Goal: Transaction & Acquisition: Book appointment/travel/reservation

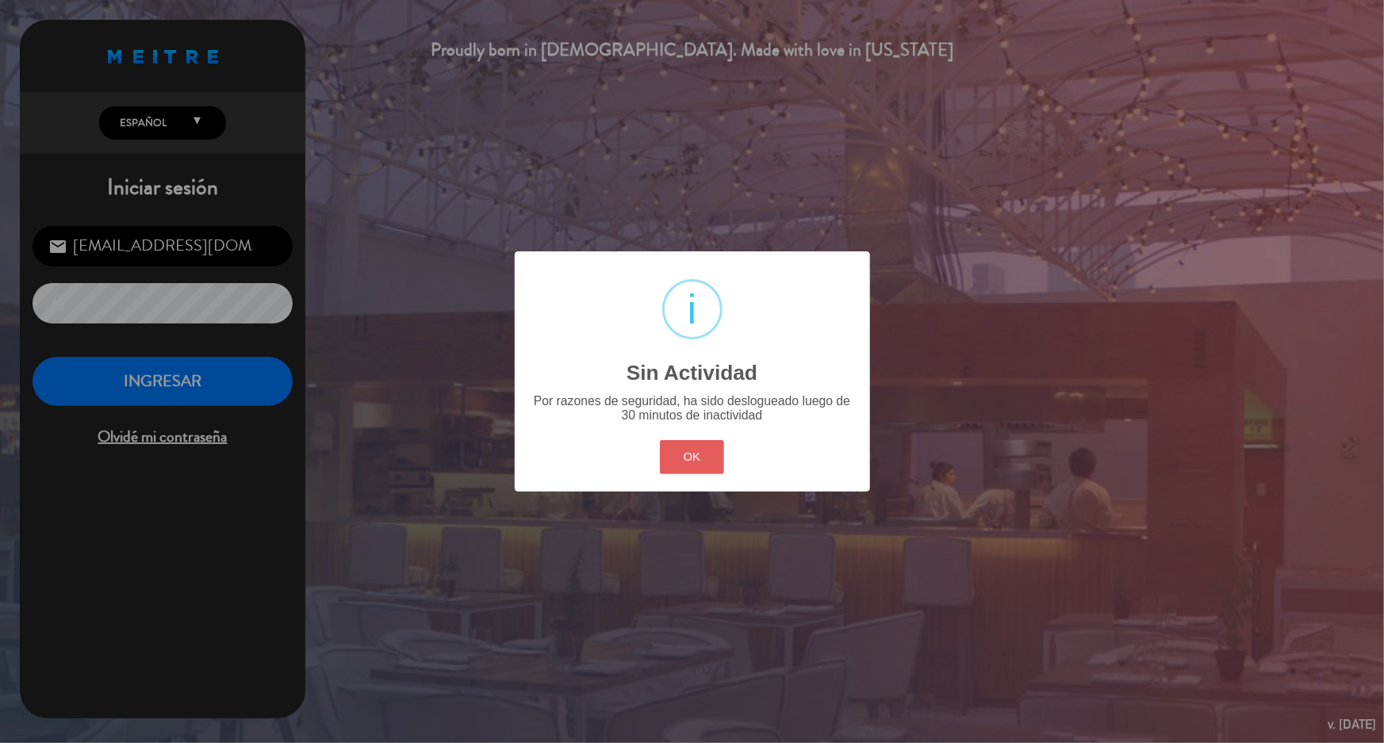
click at [696, 448] on button "OK" at bounding box center [692, 457] width 64 height 34
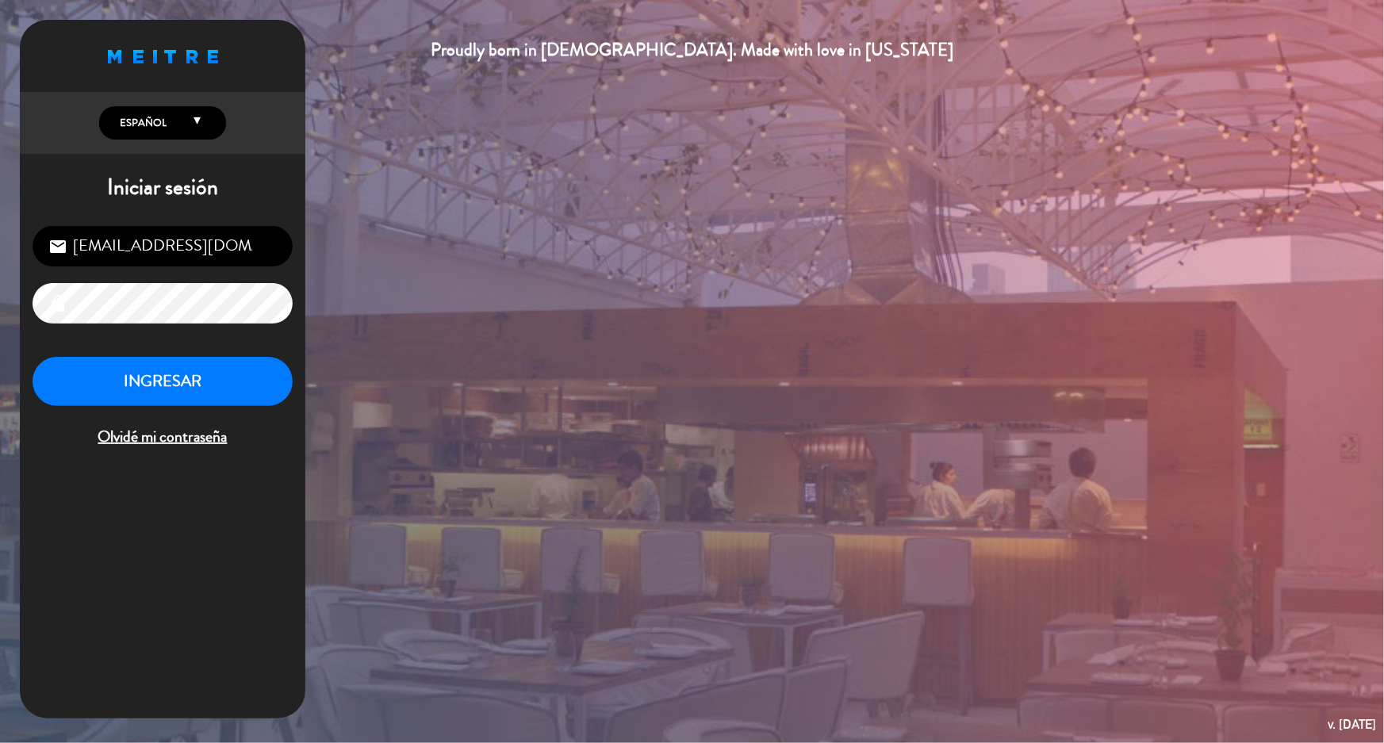
click at [185, 409] on div "INGRESAR Olvidé mi contraseña" at bounding box center [163, 404] width 260 height 94
click at [186, 396] on button "INGRESAR" at bounding box center [163, 382] width 260 height 50
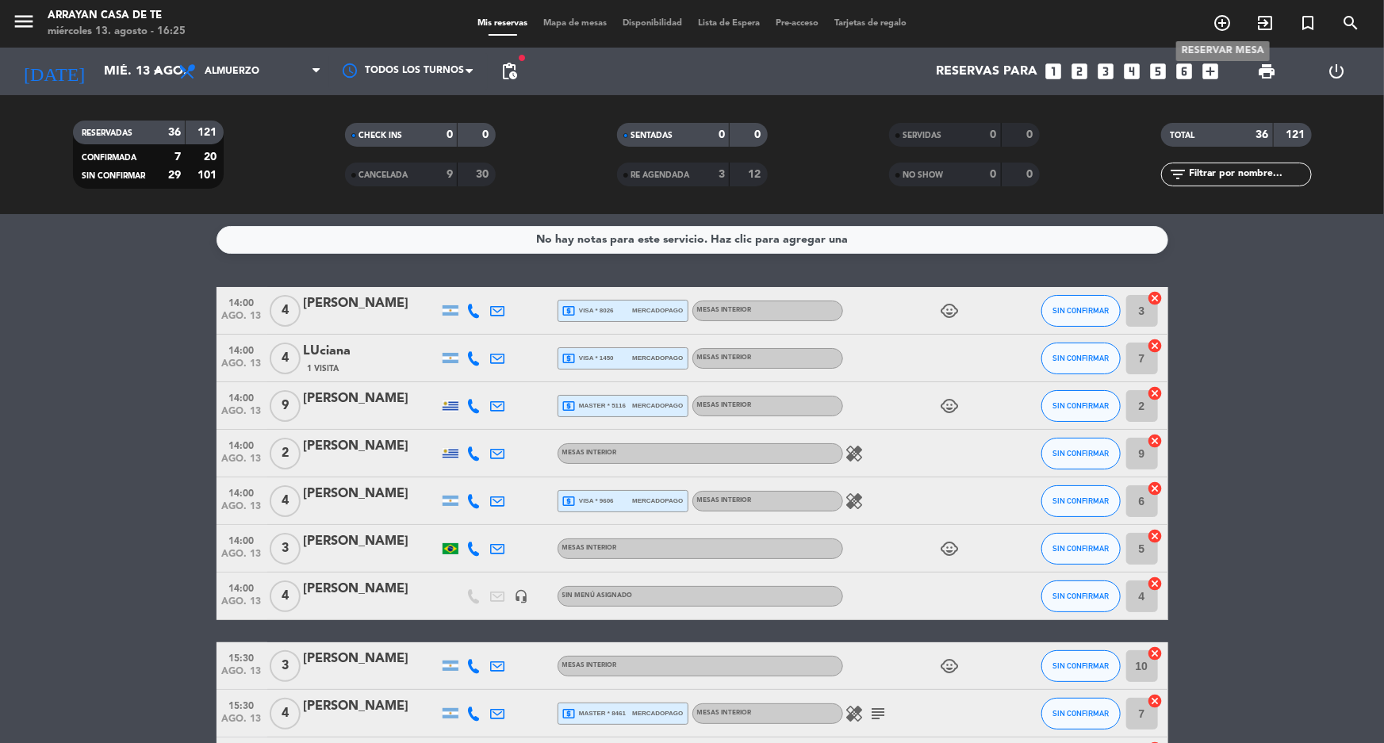
click at [1227, 32] on icon "add_circle_outline" at bounding box center [1222, 22] width 19 height 19
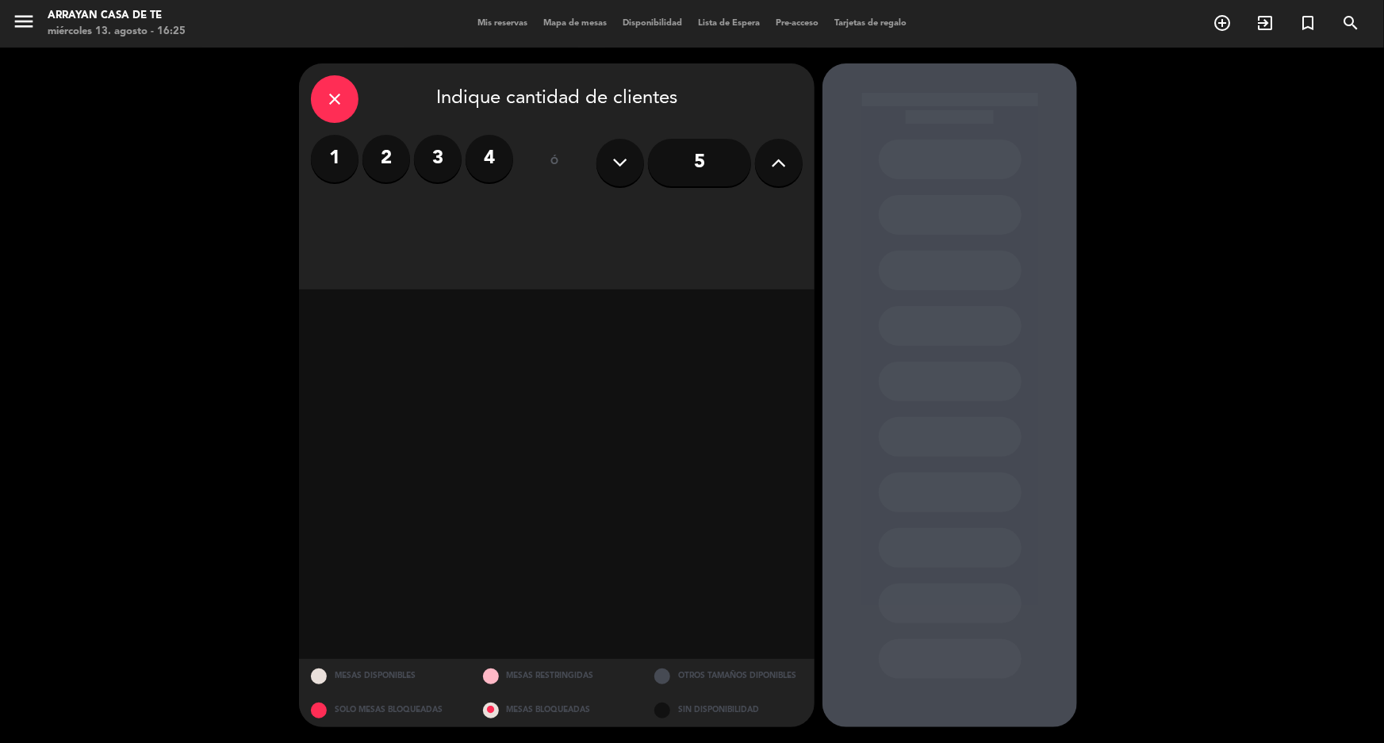
click at [506, 156] on label "4" at bounding box center [490, 159] width 48 height 48
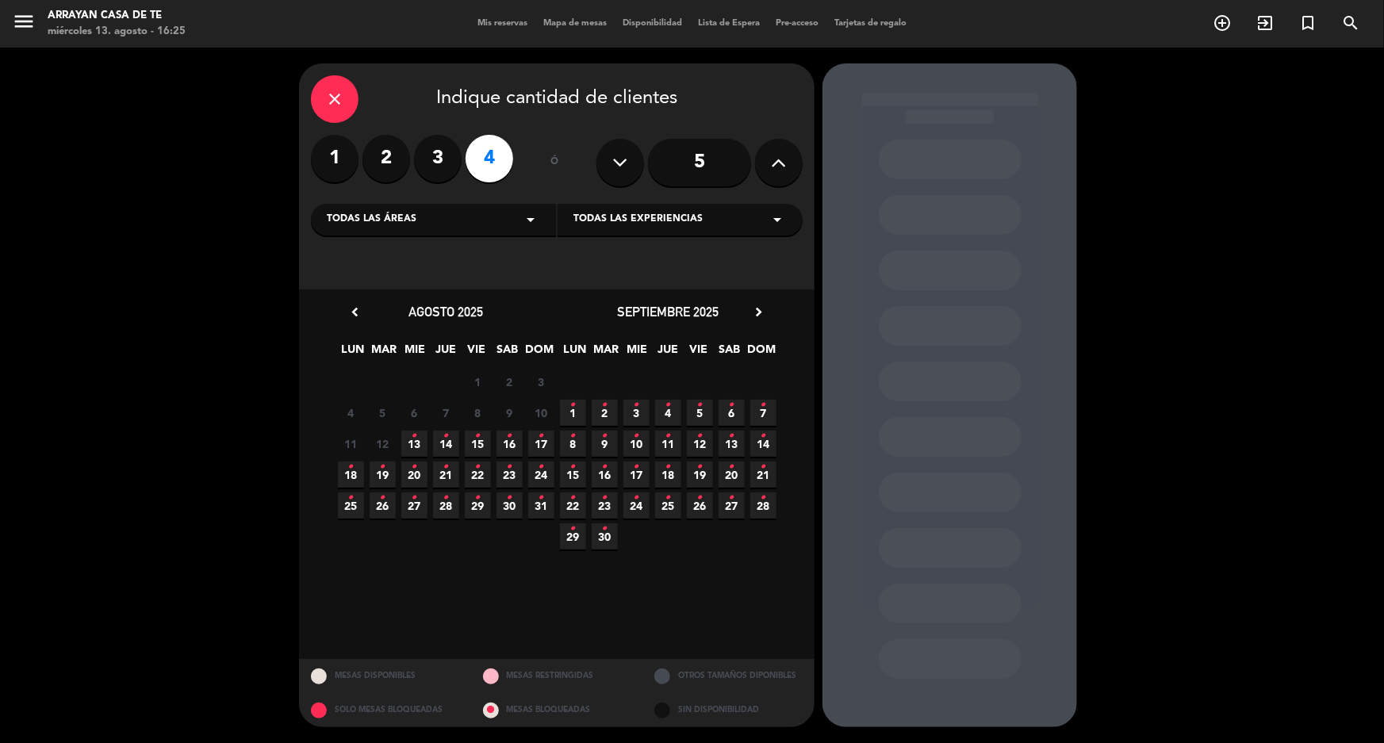
click at [444, 446] on icon "•" at bounding box center [446, 436] width 6 height 25
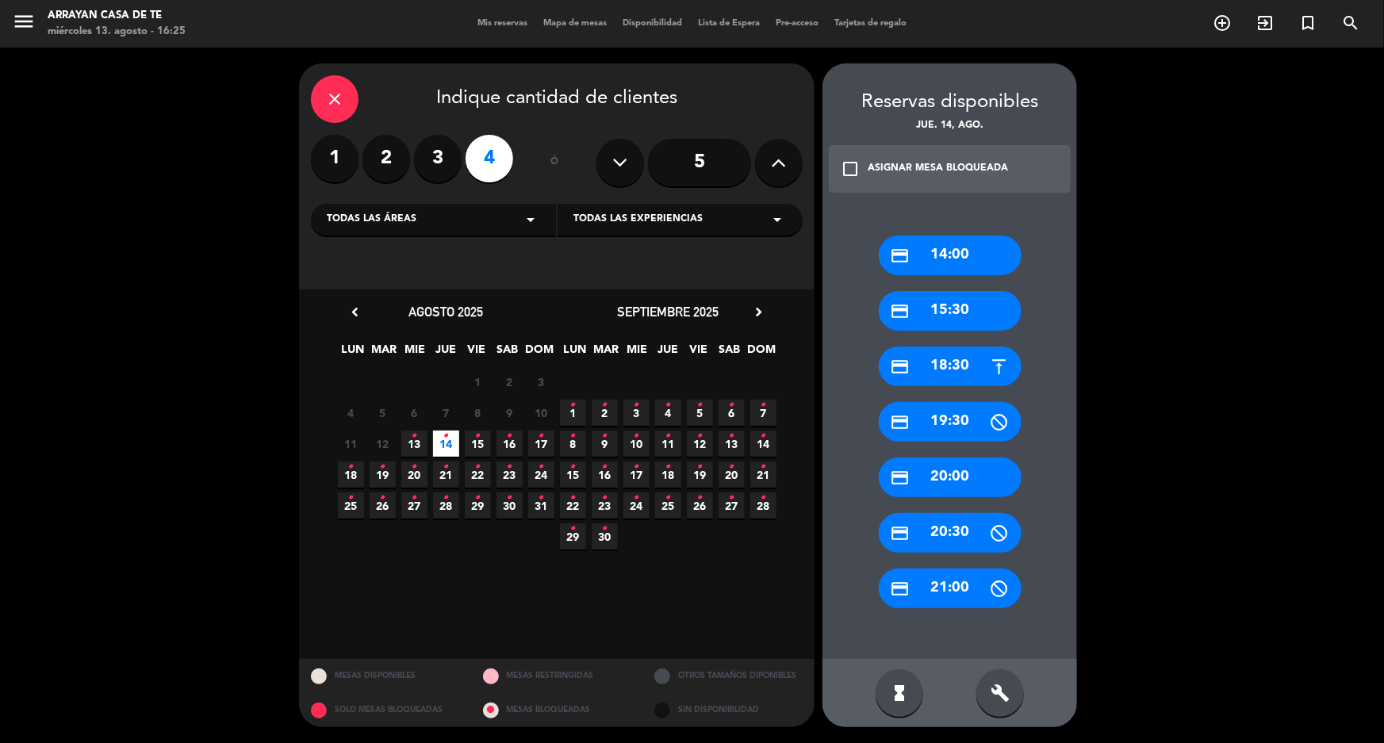
click at [934, 311] on div "credit_card 15:30" at bounding box center [950, 311] width 143 height 40
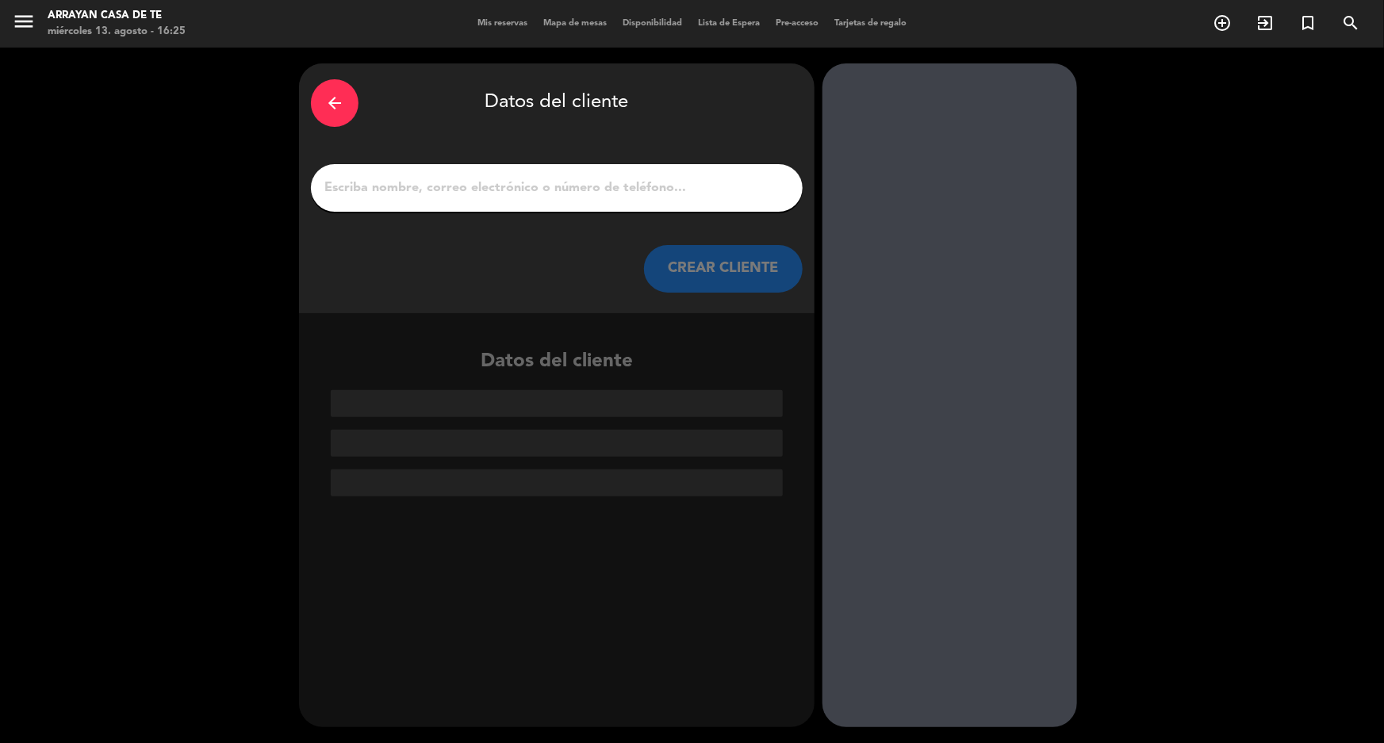
click at [371, 187] on input "1" at bounding box center [557, 188] width 468 height 22
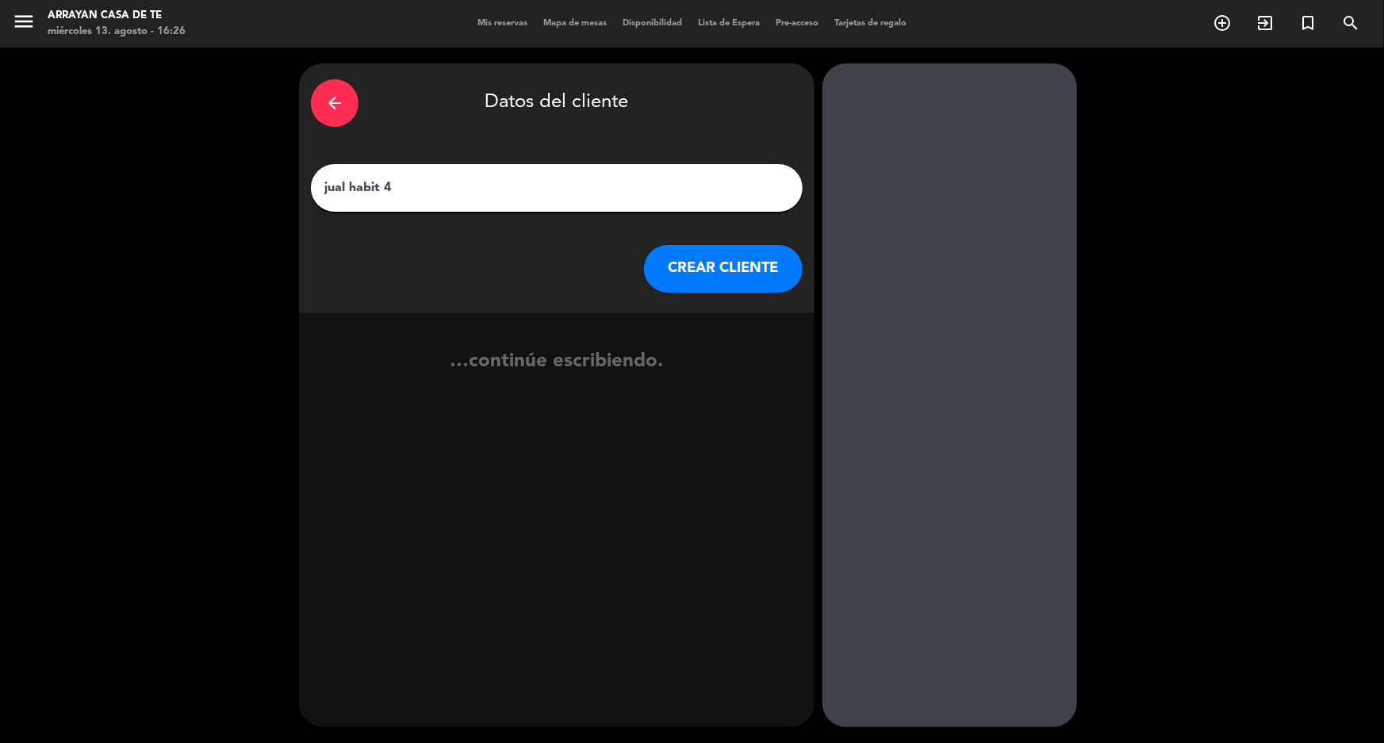
type input "jual habit 4"
click at [765, 282] on button "CREAR CLIENTE" at bounding box center [723, 269] width 159 height 48
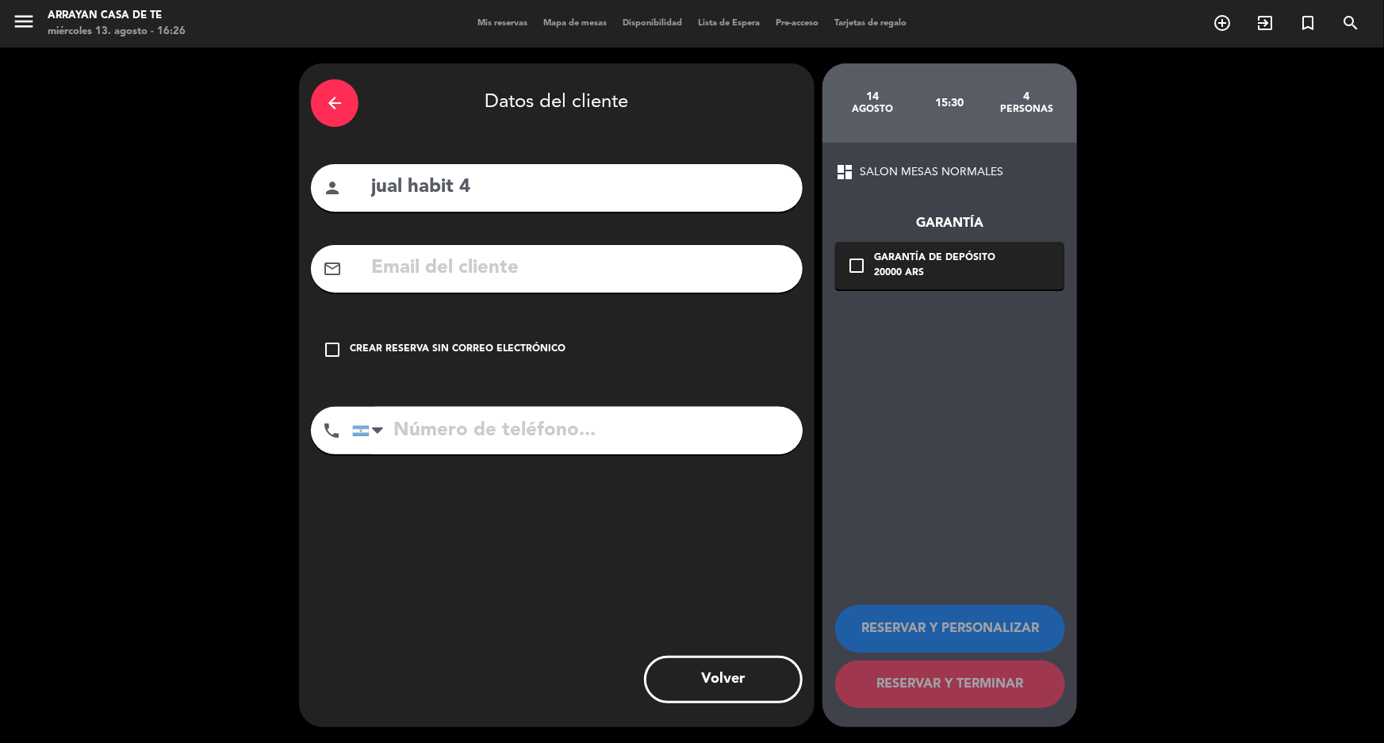
click at [328, 347] on icon "check_box_outline_blank" at bounding box center [332, 349] width 19 height 19
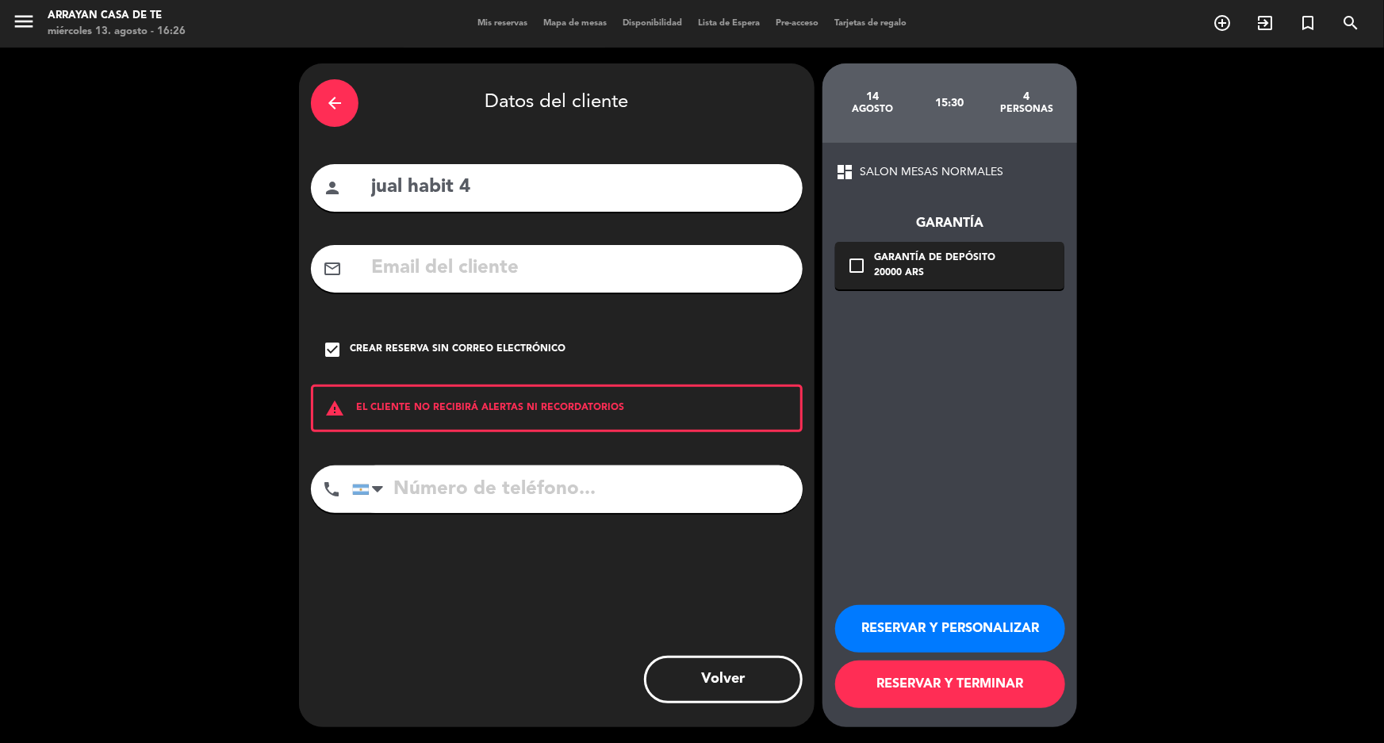
click at [465, 486] on input "tel" at bounding box center [577, 490] width 451 height 48
click at [915, 681] on button "RESERVAR Y TERMINAR" at bounding box center [950, 685] width 230 height 48
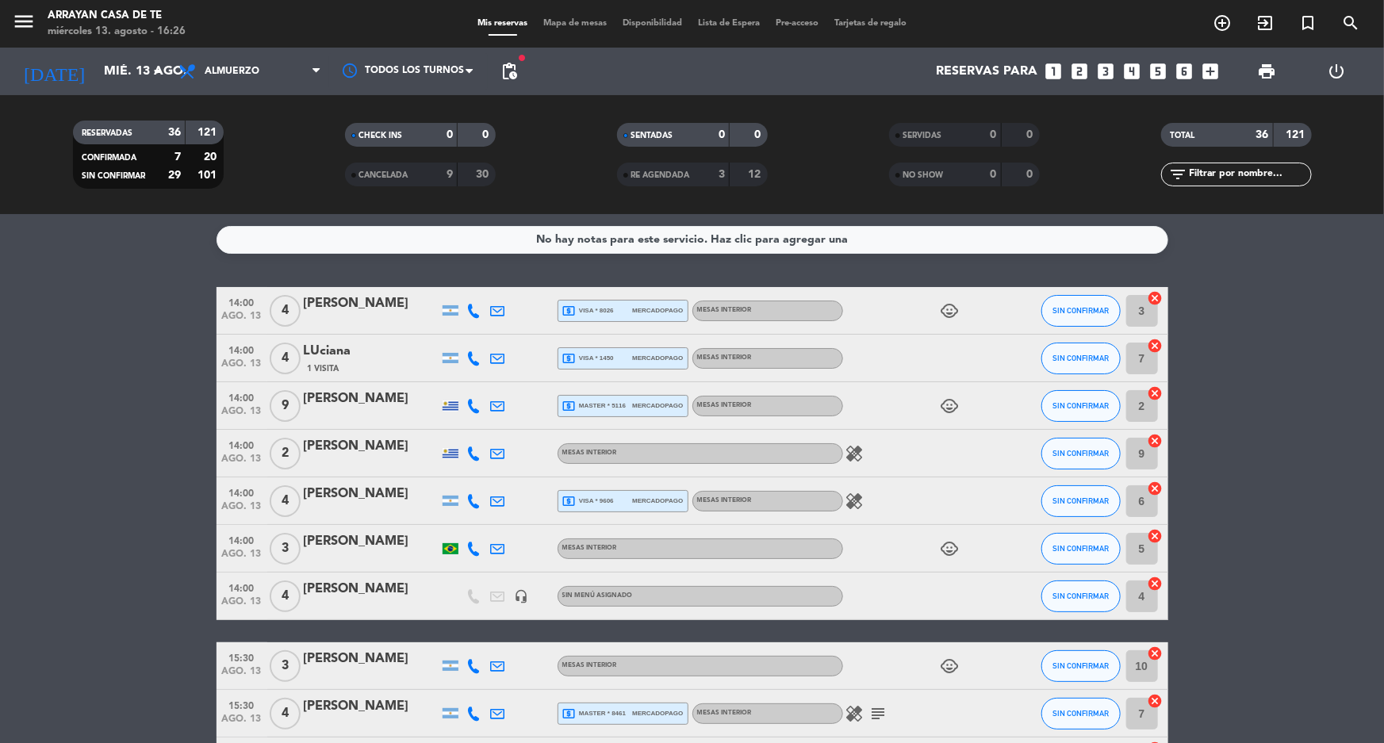
scroll to position [360, 0]
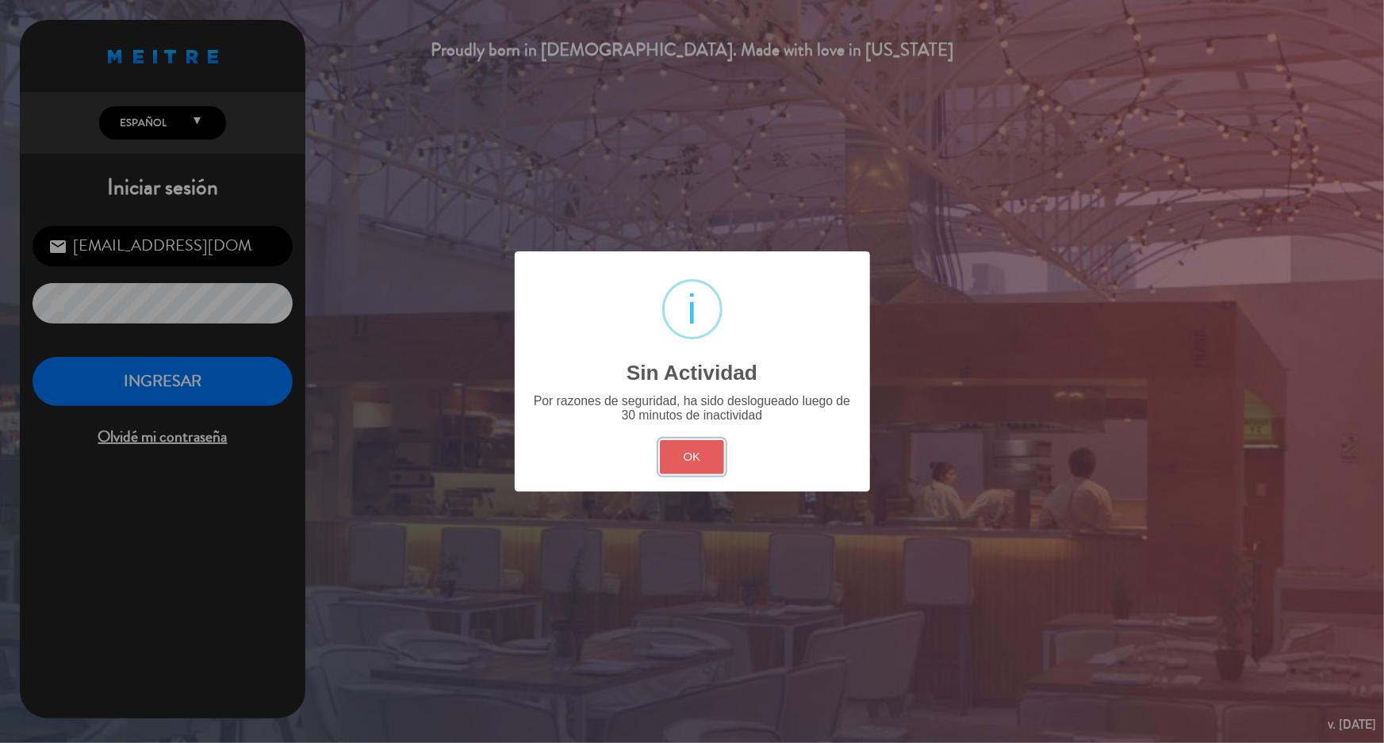
click at [704, 457] on button "OK" at bounding box center [692, 457] width 64 height 34
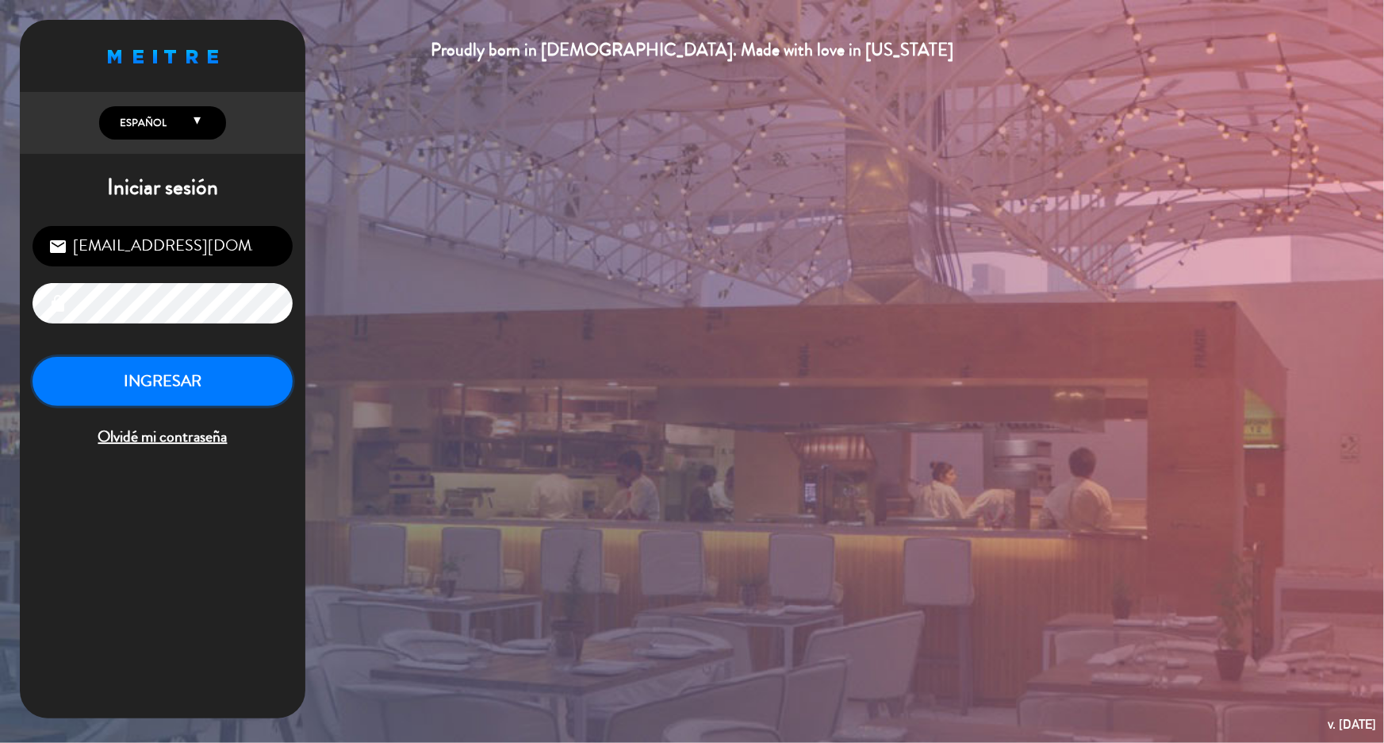
click at [182, 371] on button "INGRESAR" at bounding box center [163, 382] width 260 height 50
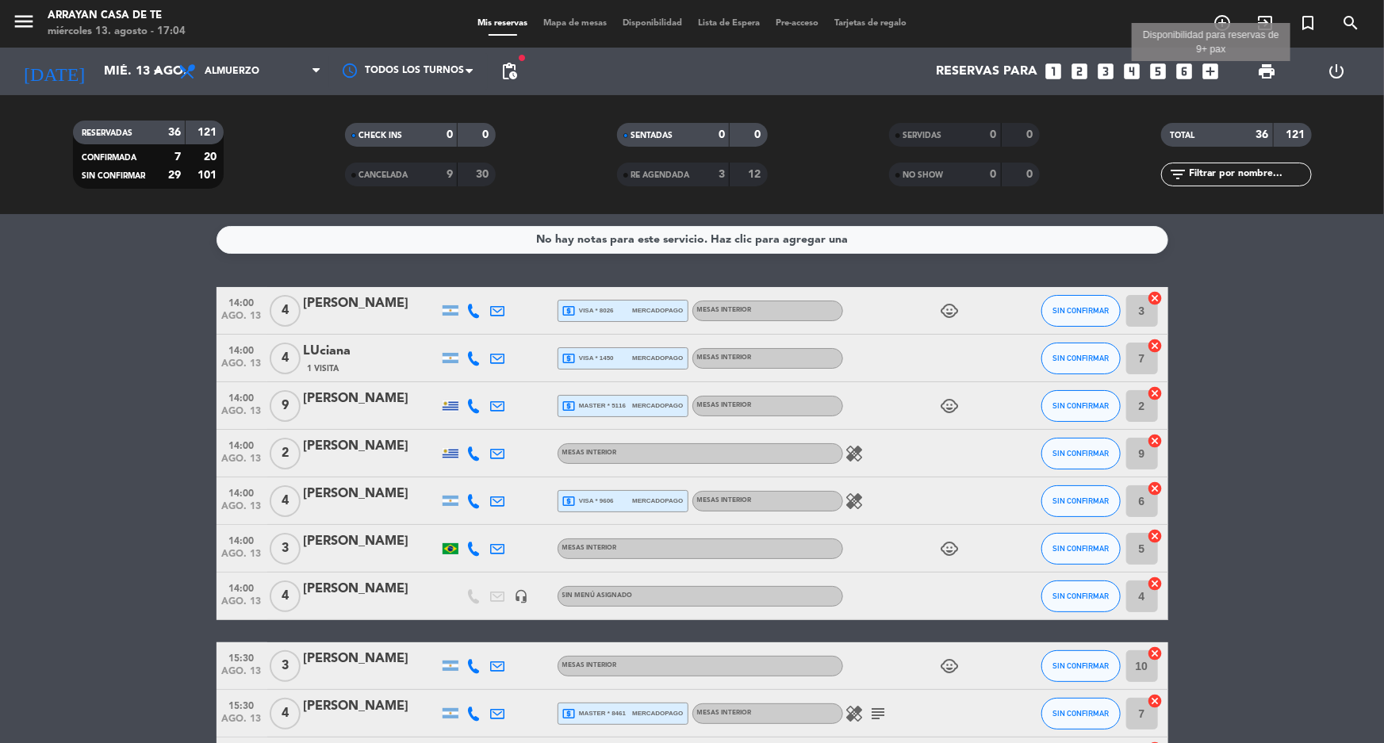
click at [1216, 71] on icon "add_box" at bounding box center [1210, 71] width 21 height 21
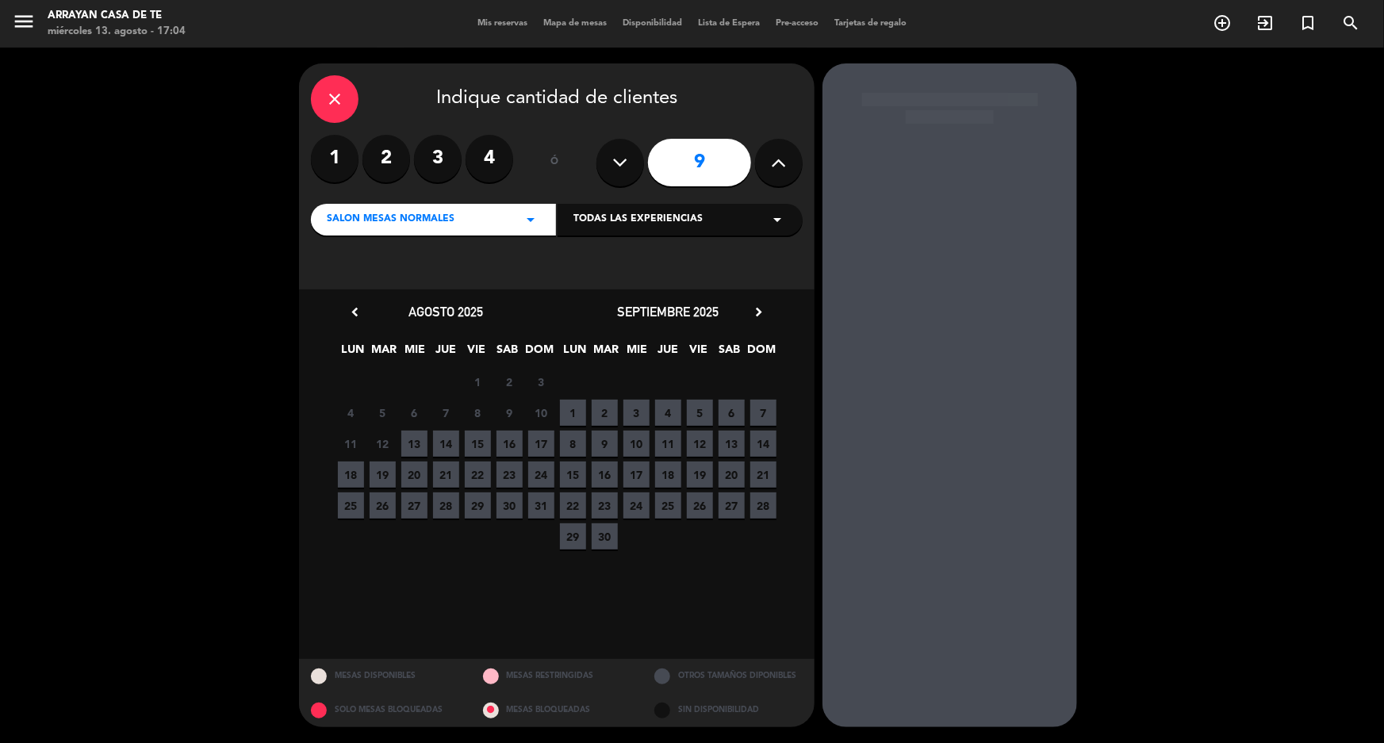
click at [792, 167] on button at bounding box center [779, 163] width 48 height 48
type input "10"
click at [692, 160] on input "10" at bounding box center [699, 163] width 103 height 48
click at [448, 442] on span "14" at bounding box center [446, 444] width 26 height 26
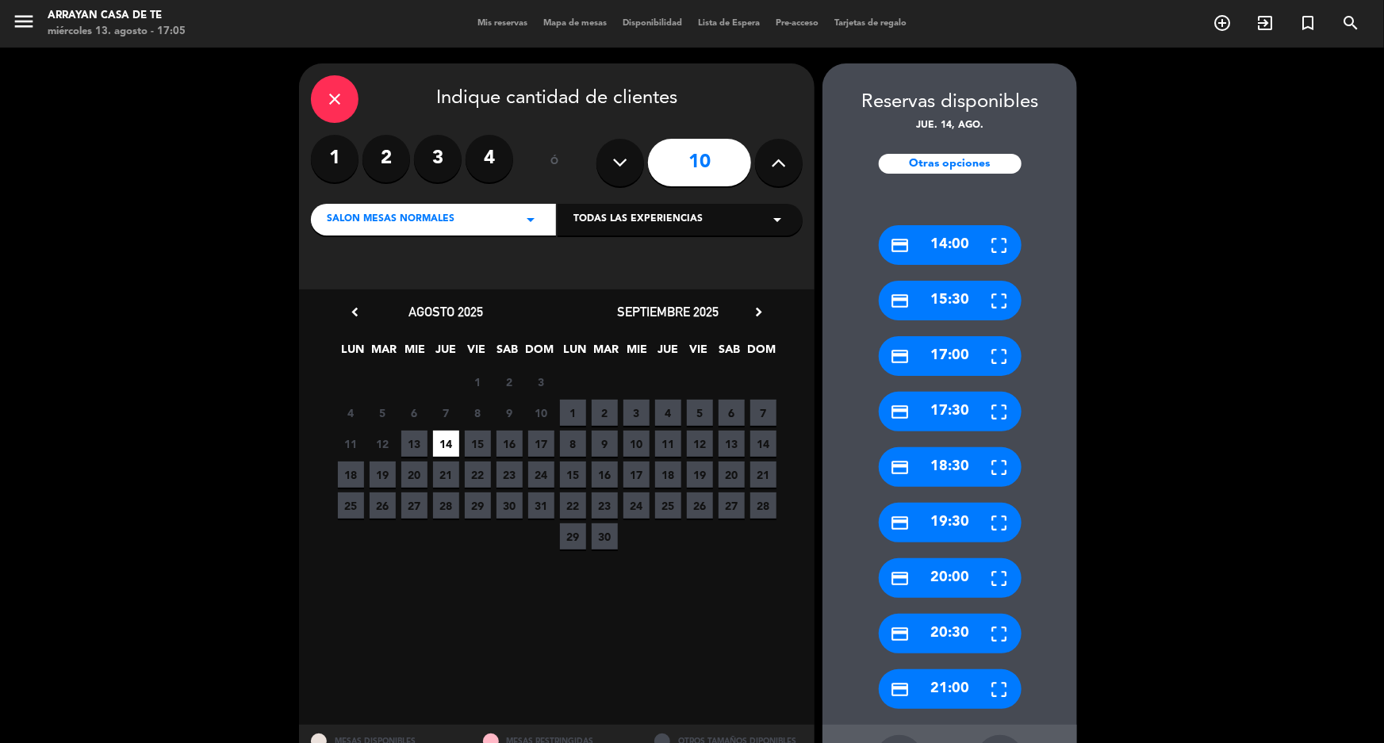
click at [952, 297] on div "credit_card 15:30" at bounding box center [950, 301] width 143 height 40
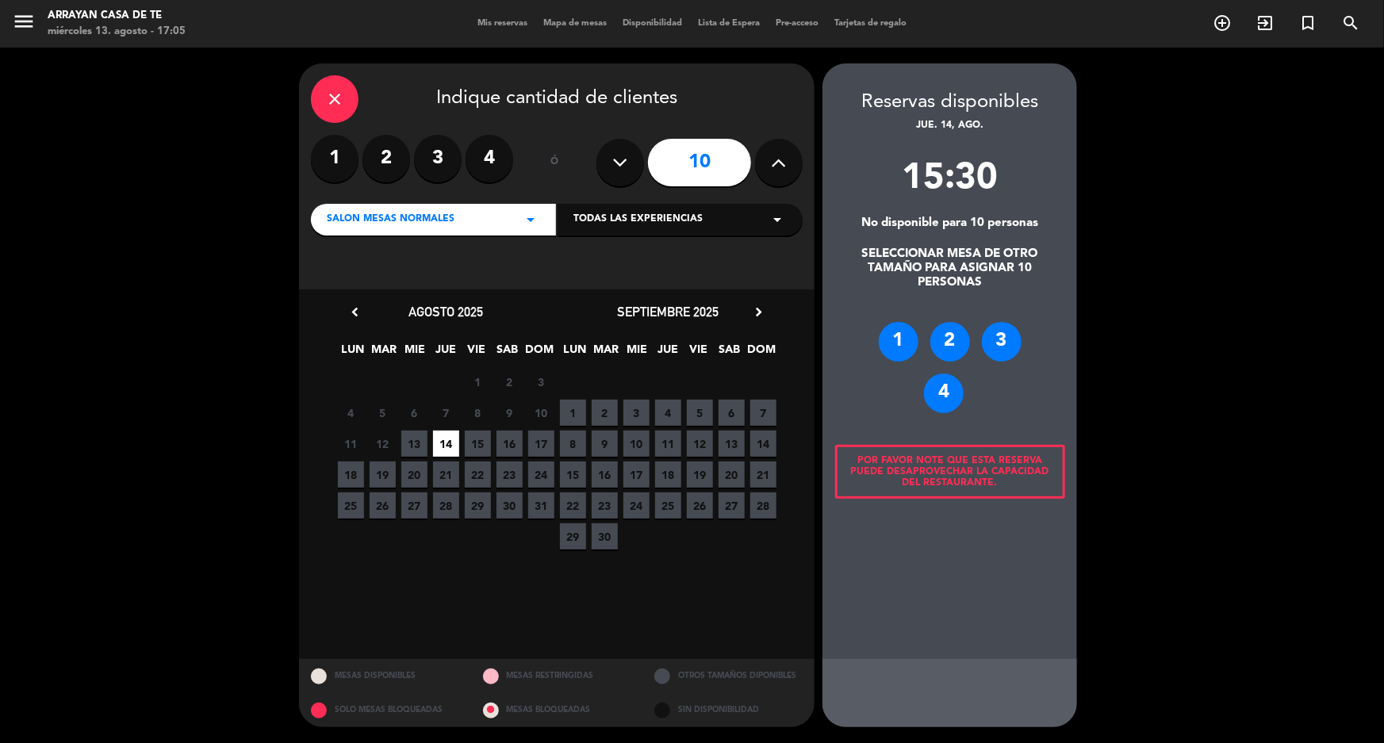
click at [335, 97] on icon "close" at bounding box center [334, 99] width 19 height 19
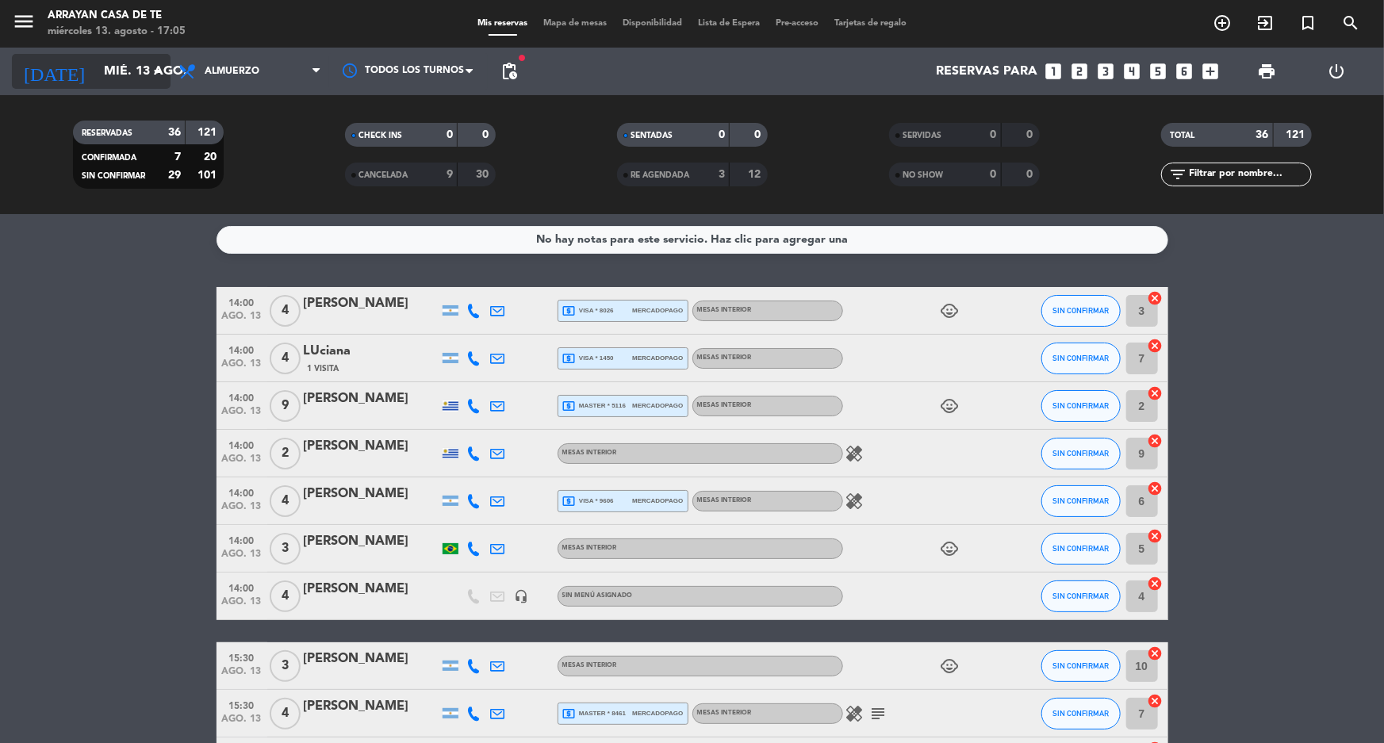
click at [134, 67] on input "mié. 13 ago." at bounding box center [179, 71] width 167 height 31
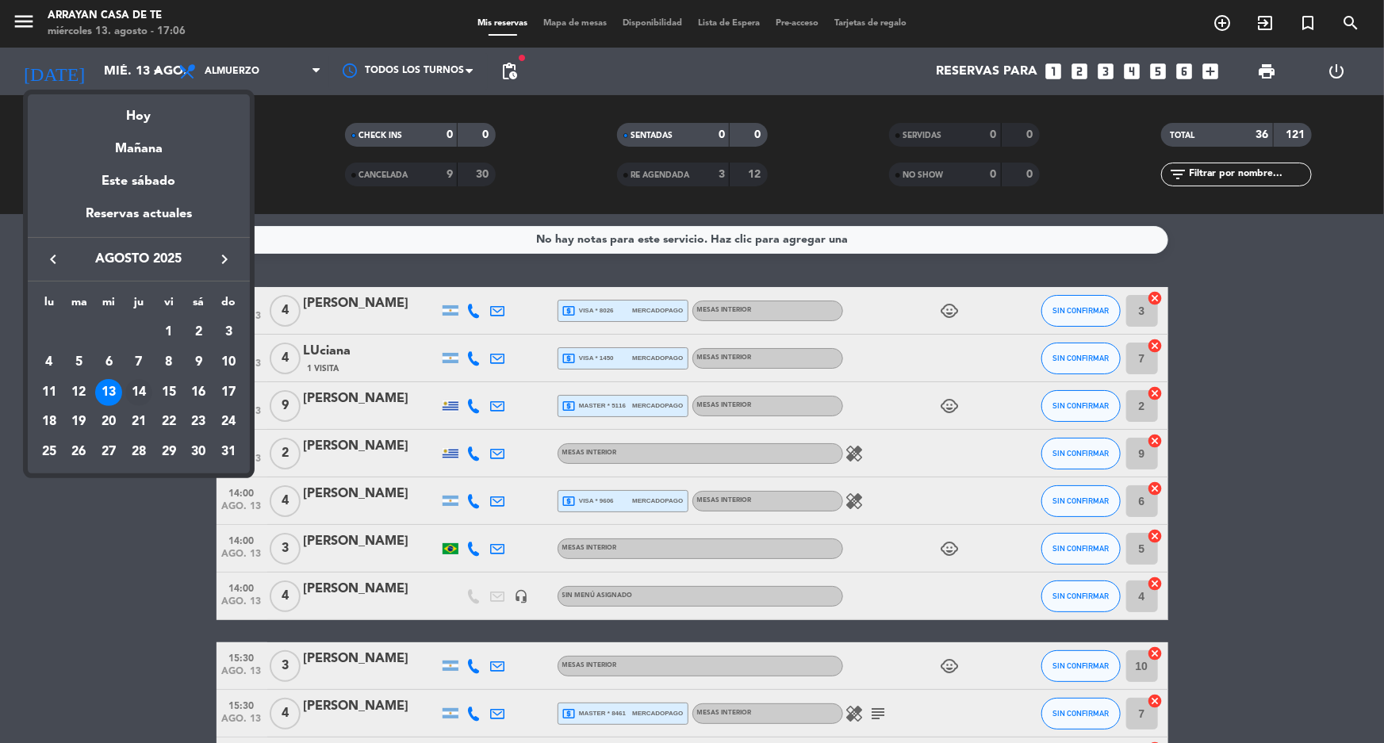
click at [140, 389] on div "14" at bounding box center [138, 392] width 27 height 27
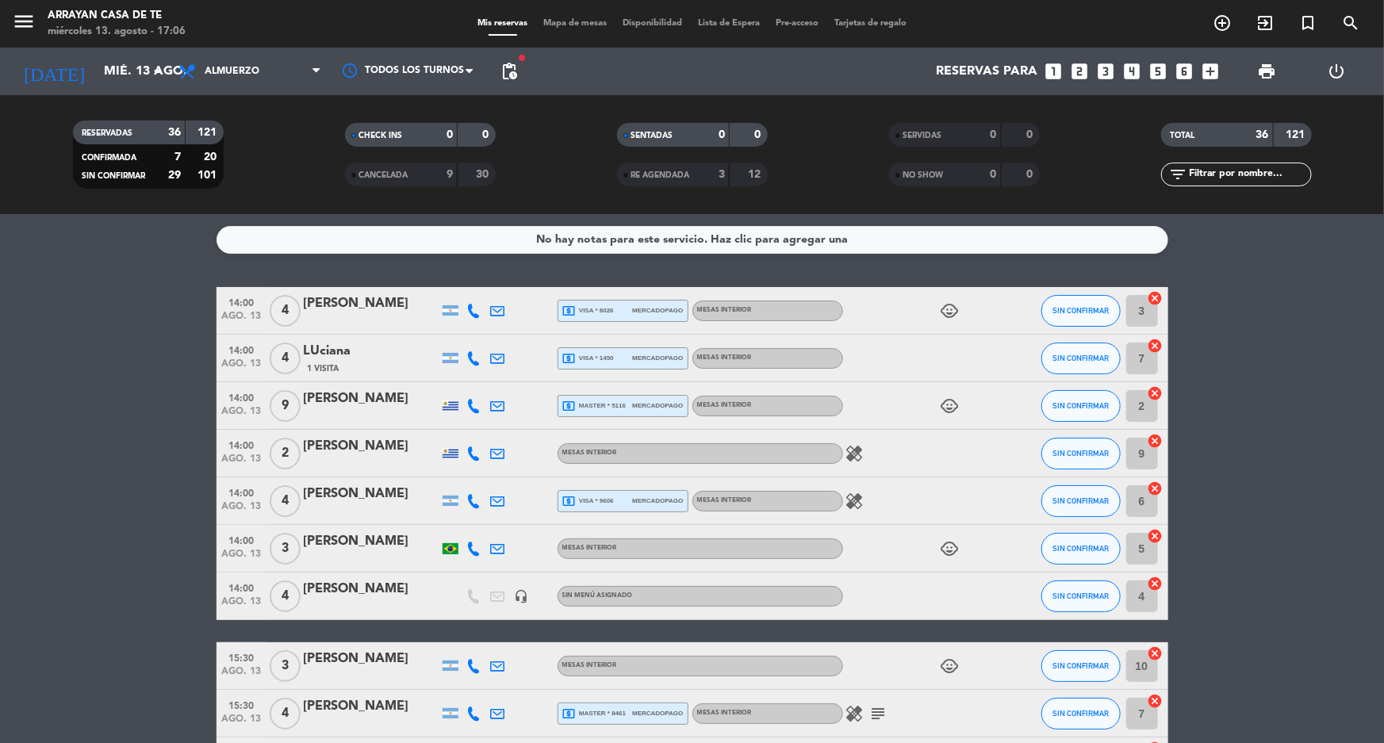
type input "jue. 14 ago."
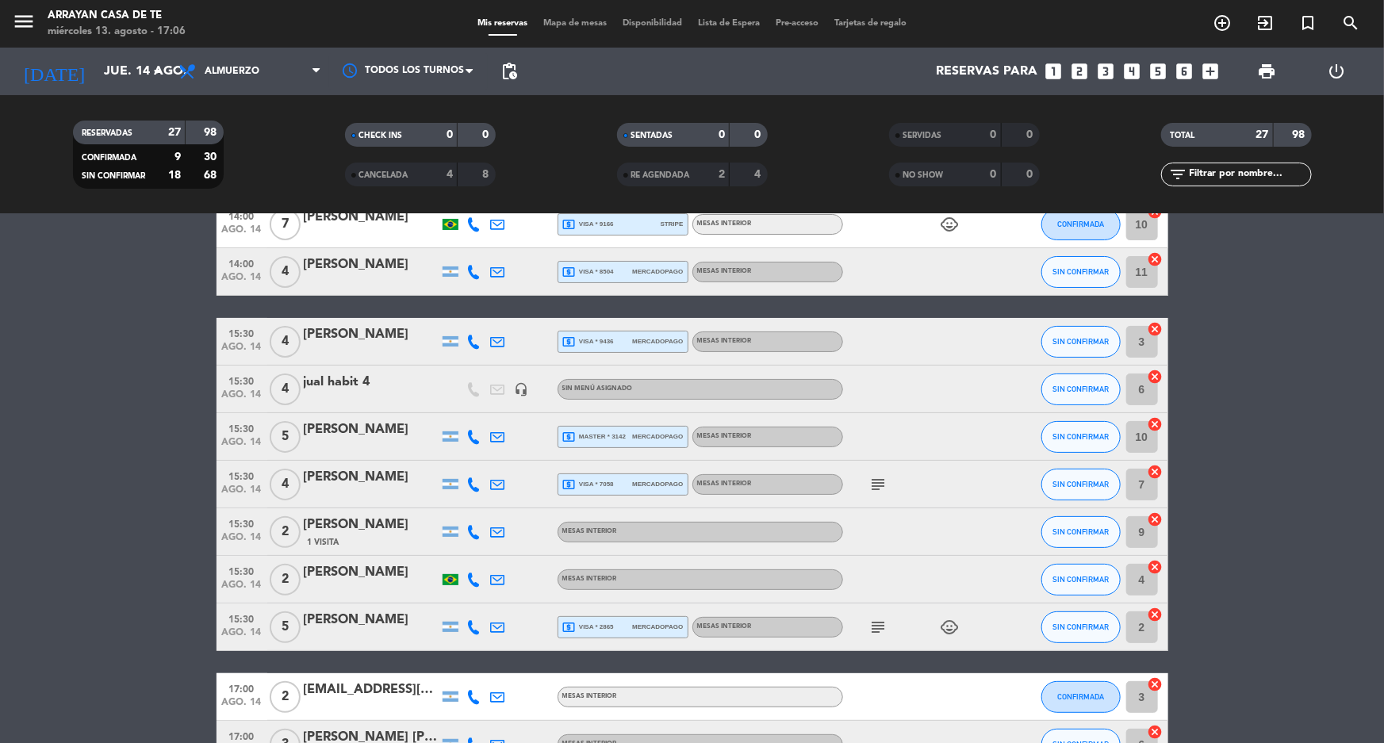
scroll to position [71, 0]
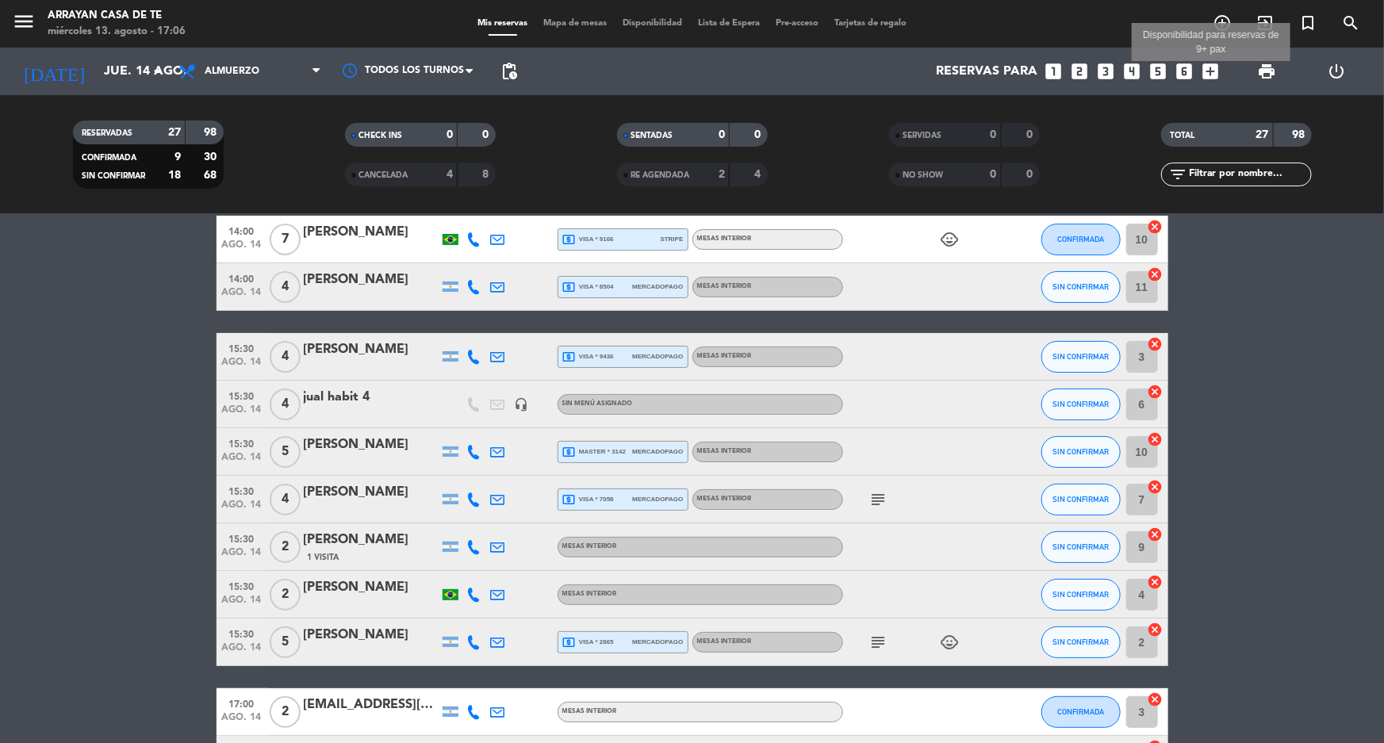
click at [1215, 70] on icon "add_box" at bounding box center [1210, 71] width 21 height 21
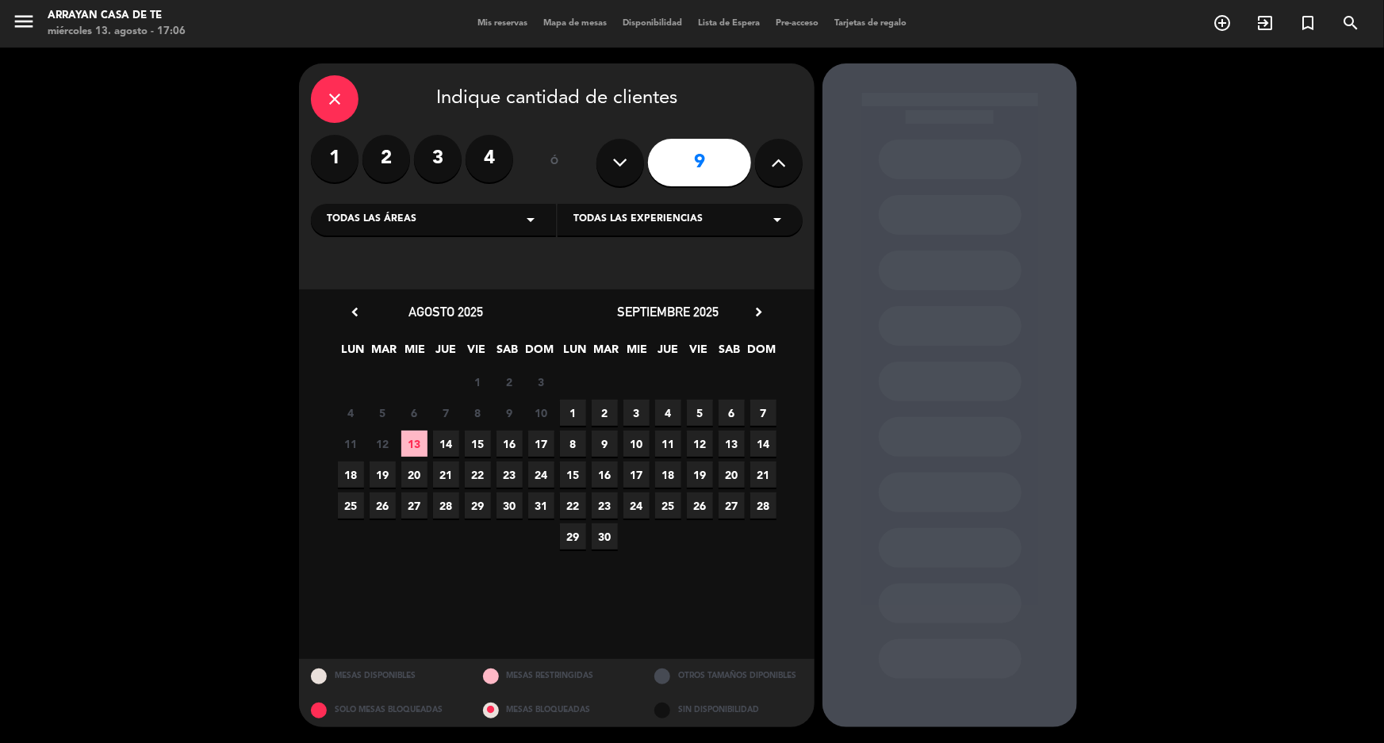
click at [766, 162] on button at bounding box center [779, 163] width 48 height 48
type input "10"
click at [443, 443] on span "14" at bounding box center [446, 444] width 26 height 26
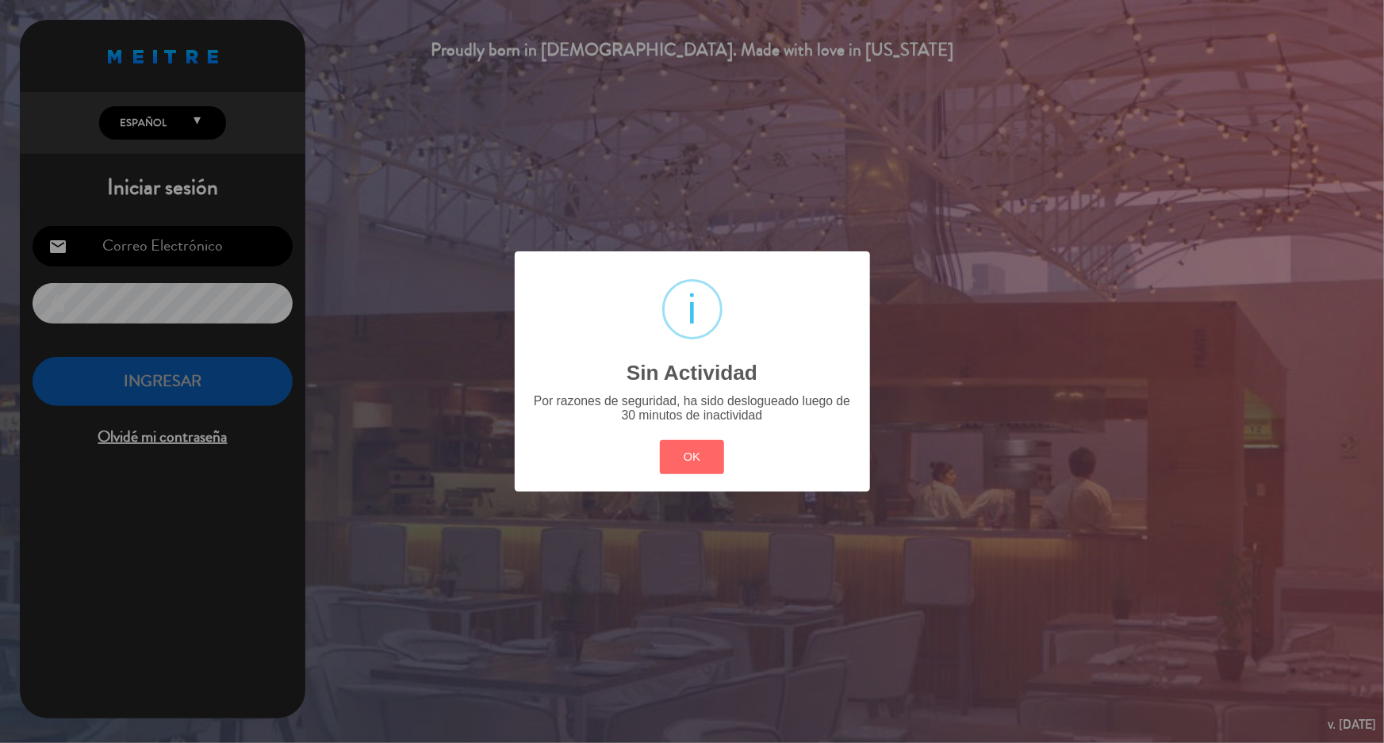
type input "[EMAIL_ADDRESS][DOMAIN_NAME]"
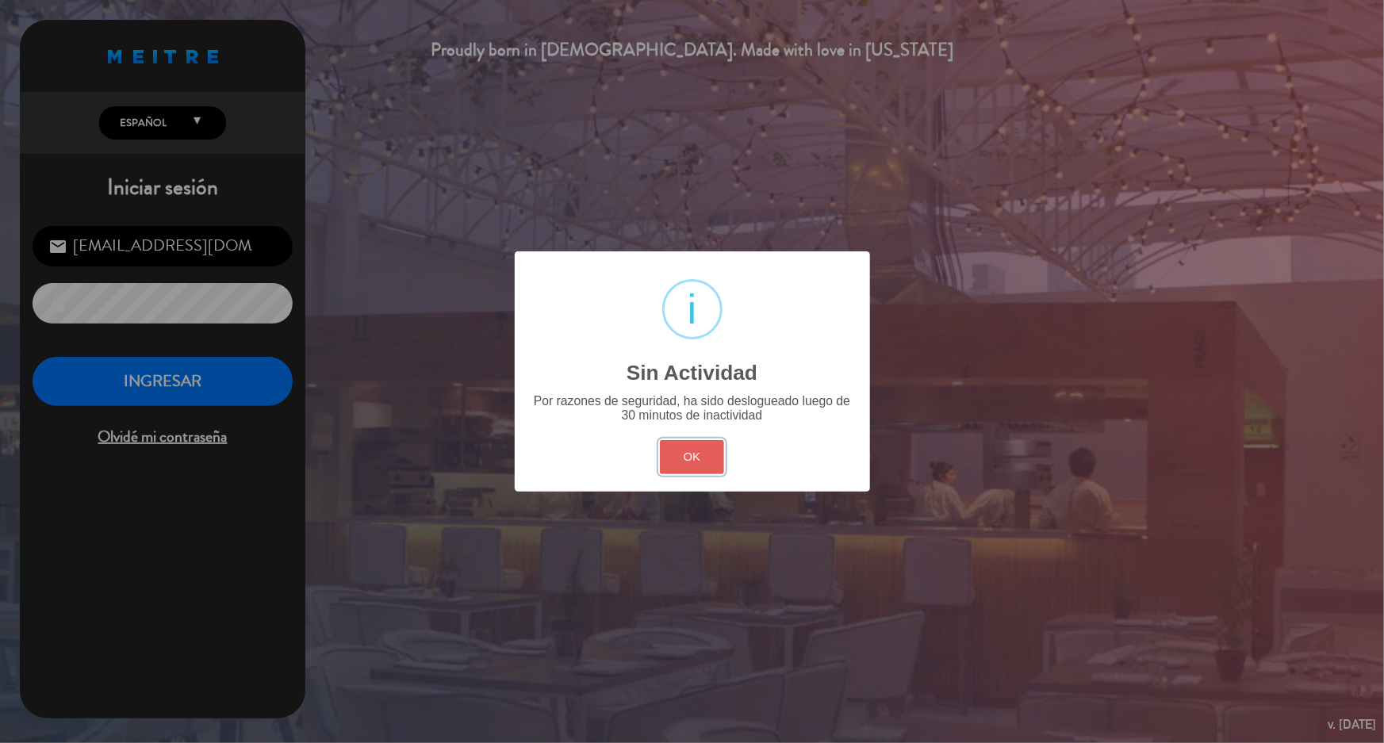
drag, startPoint x: 689, startPoint y: 472, endPoint x: 681, endPoint y: 468, distance: 9.6
click at [686, 470] on button "OK" at bounding box center [692, 457] width 64 height 34
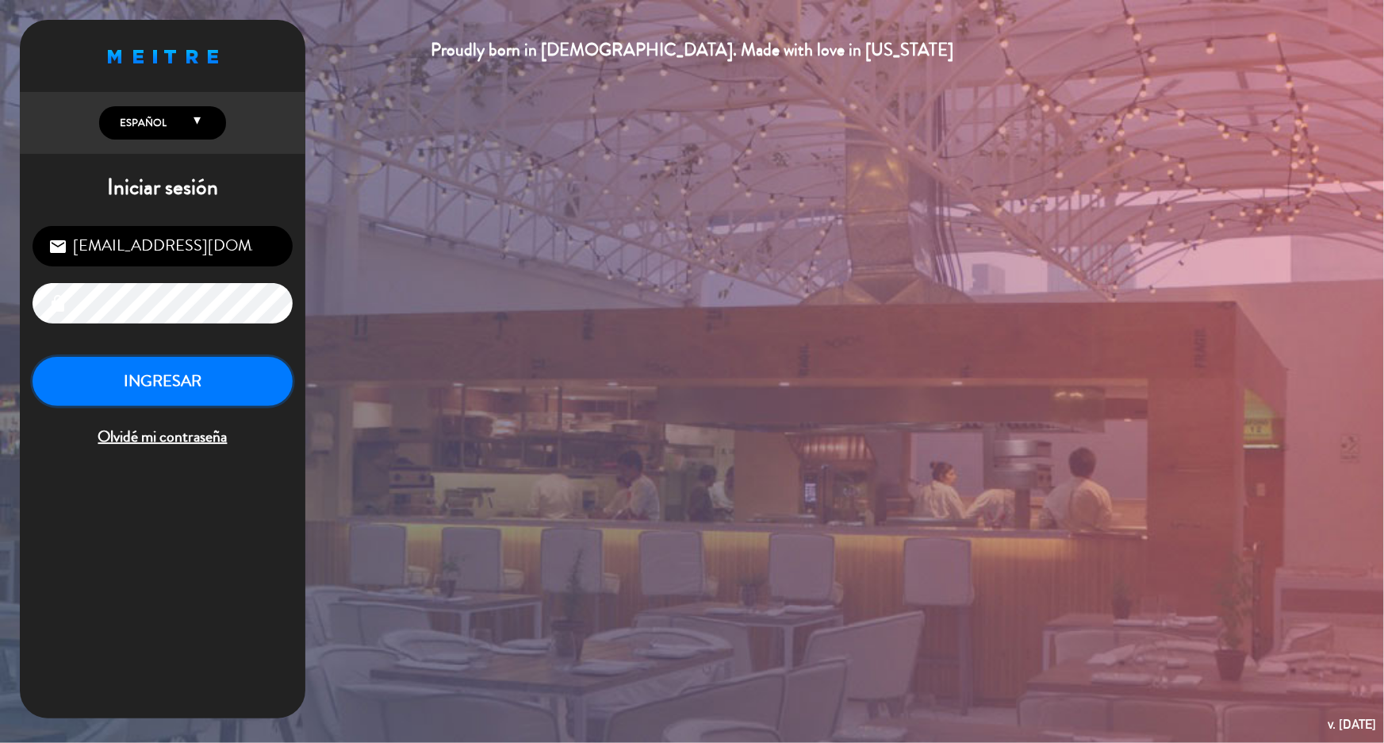
click at [186, 396] on button "INGRESAR" at bounding box center [163, 382] width 260 height 50
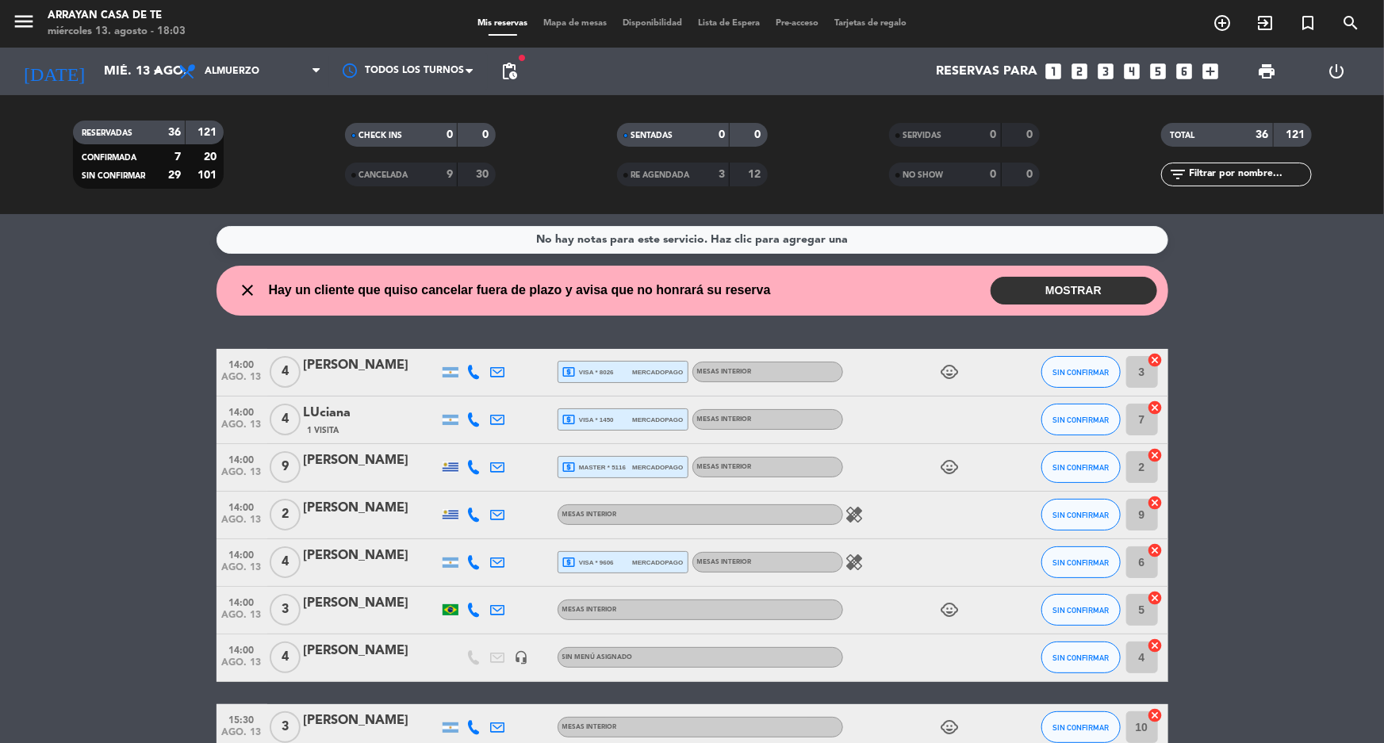
click at [1079, 285] on button "MOSTRAR" at bounding box center [1074, 291] width 167 height 28
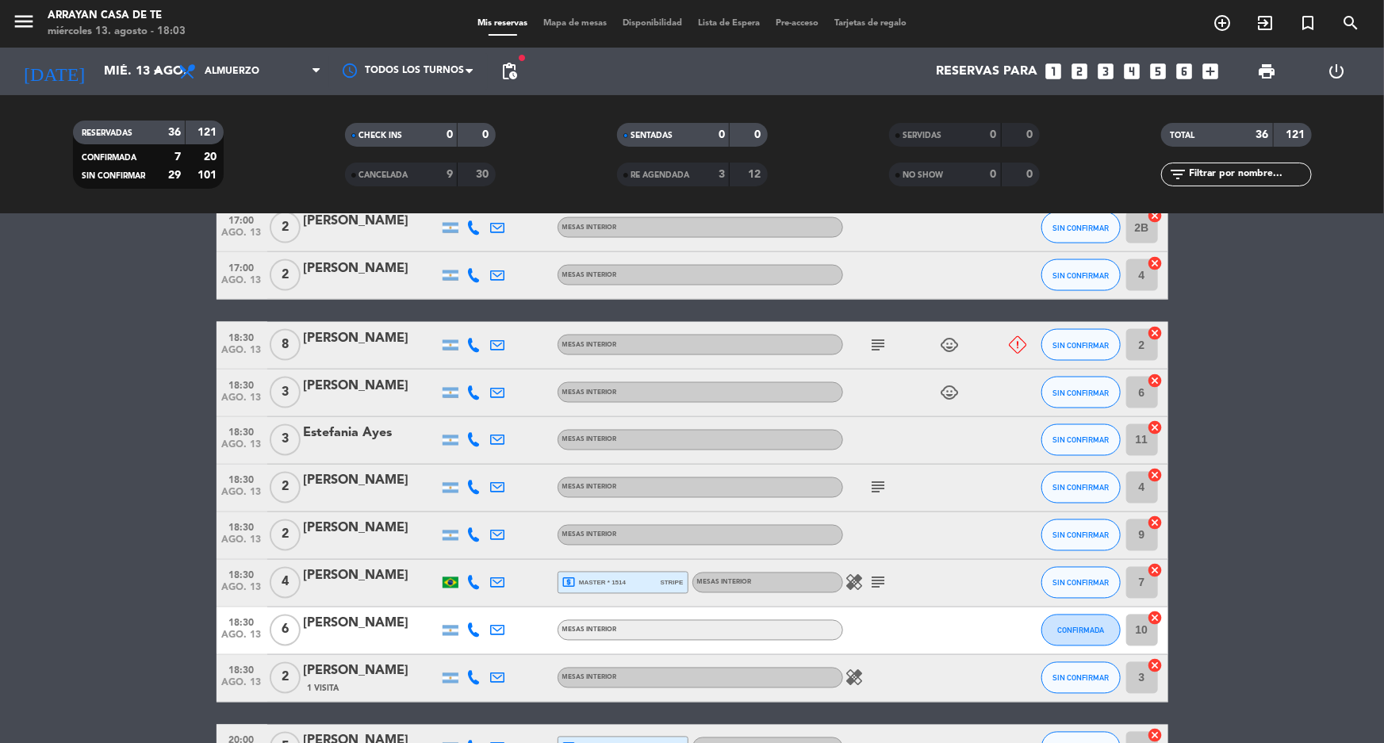
scroll to position [1370, 0]
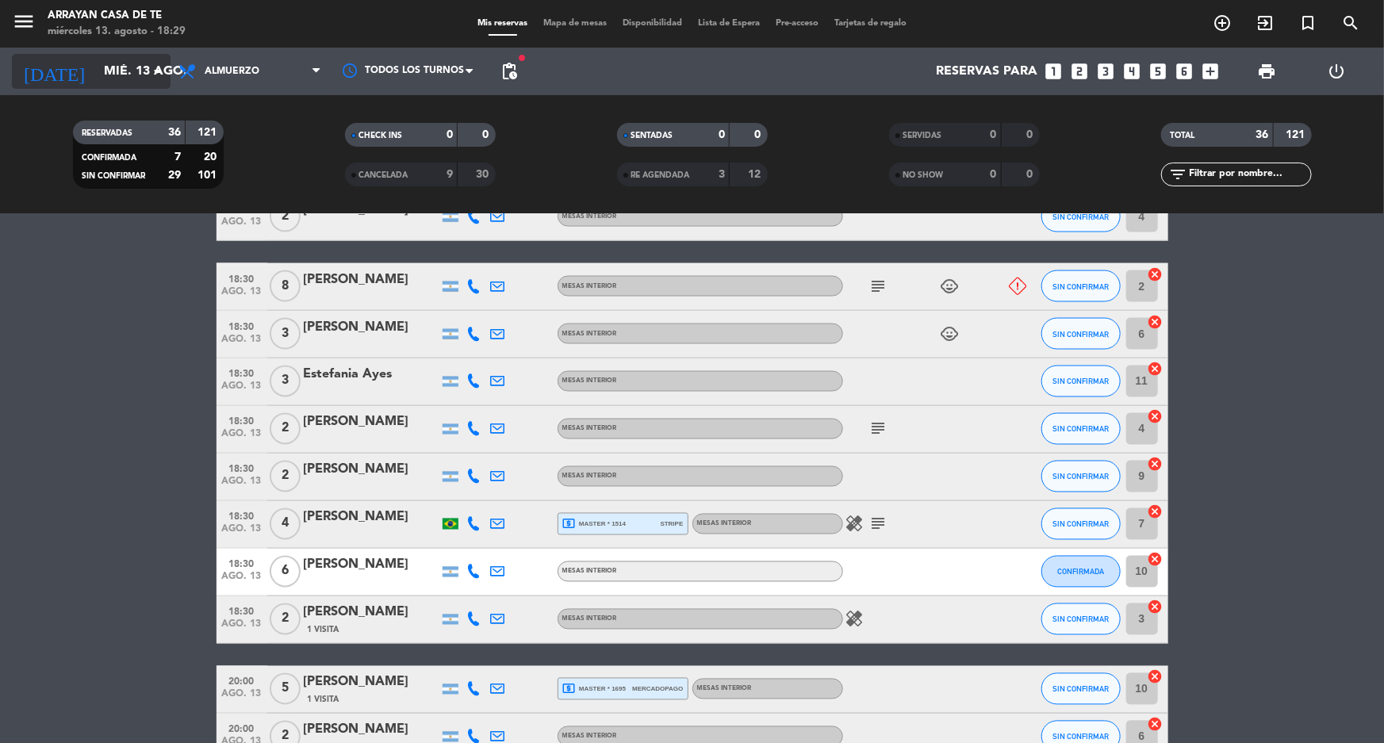
click at [102, 63] on input "mié. 13 ago." at bounding box center [179, 71] width 167 height 31
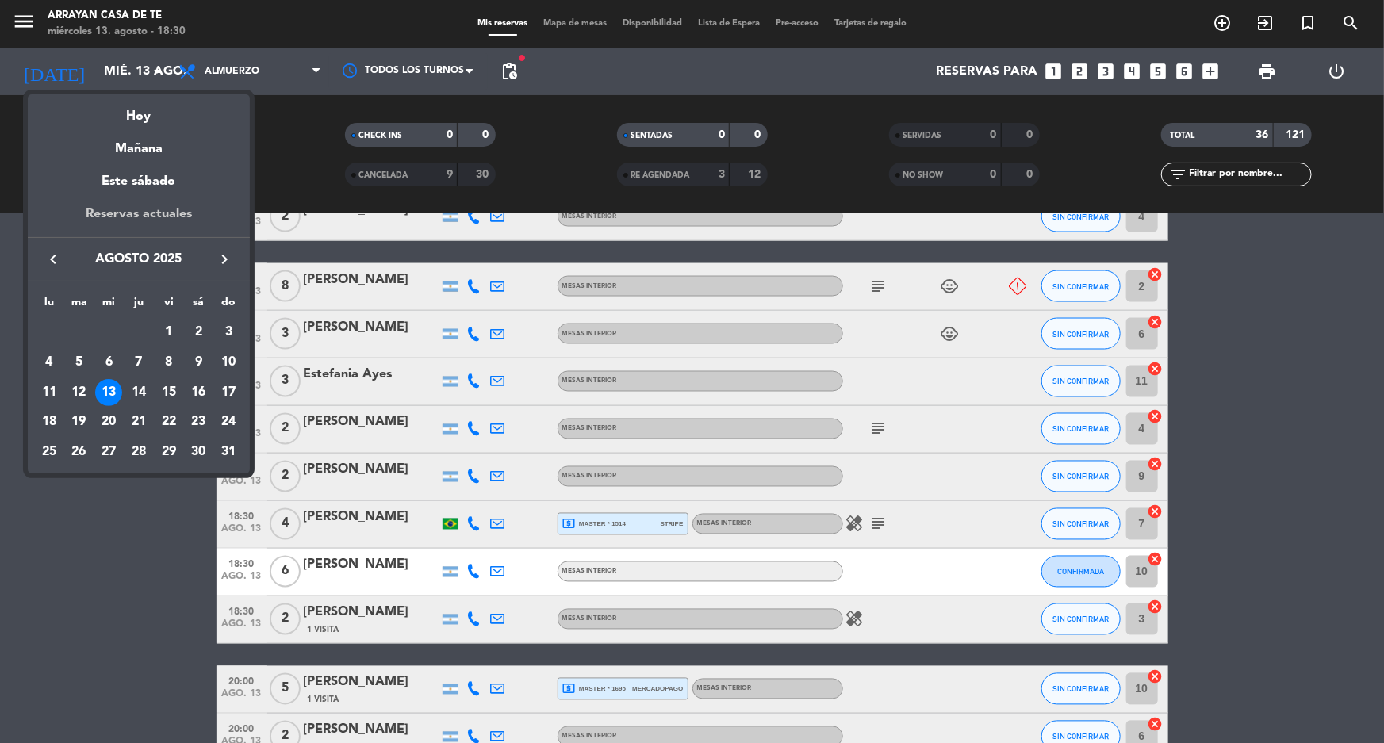
scroll to position [865, 0]
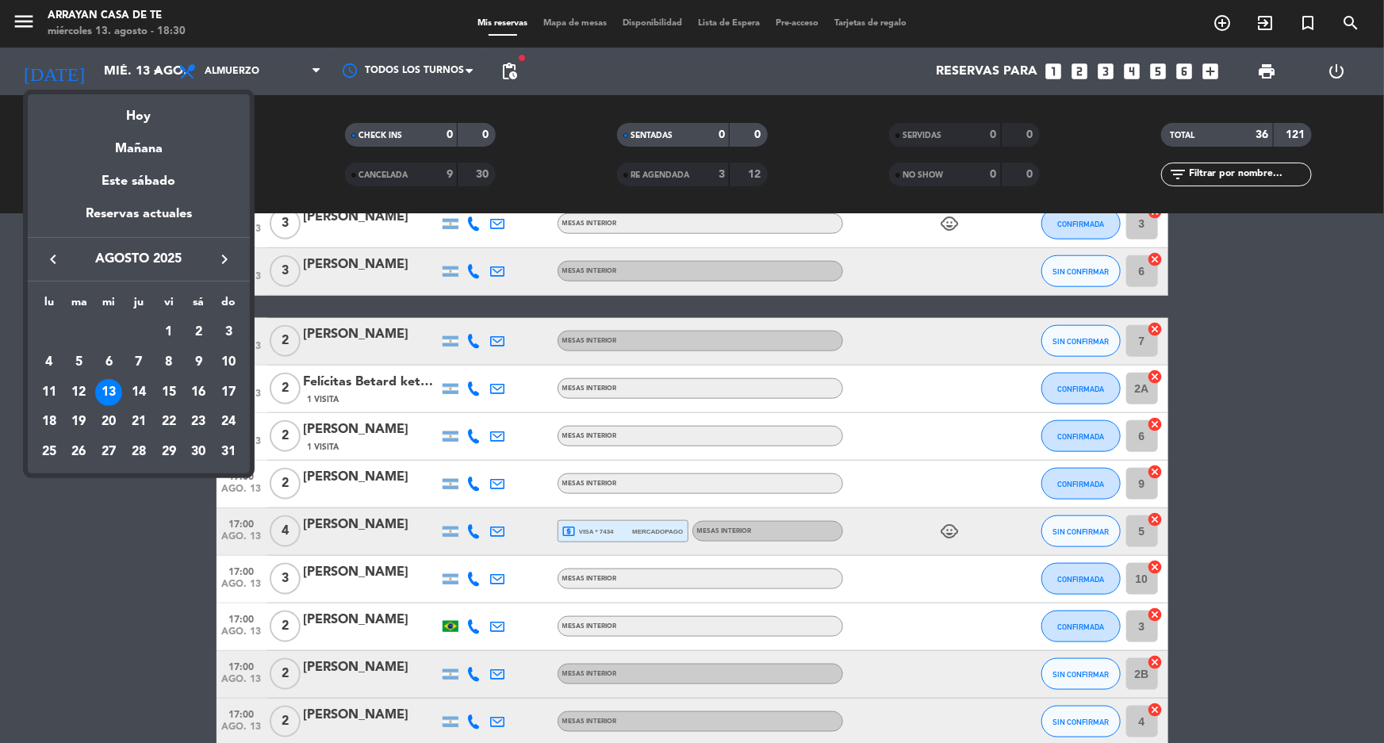
click at [140, 147] on div "Mañana" at bounding box center [139, 143] width 222 height 33
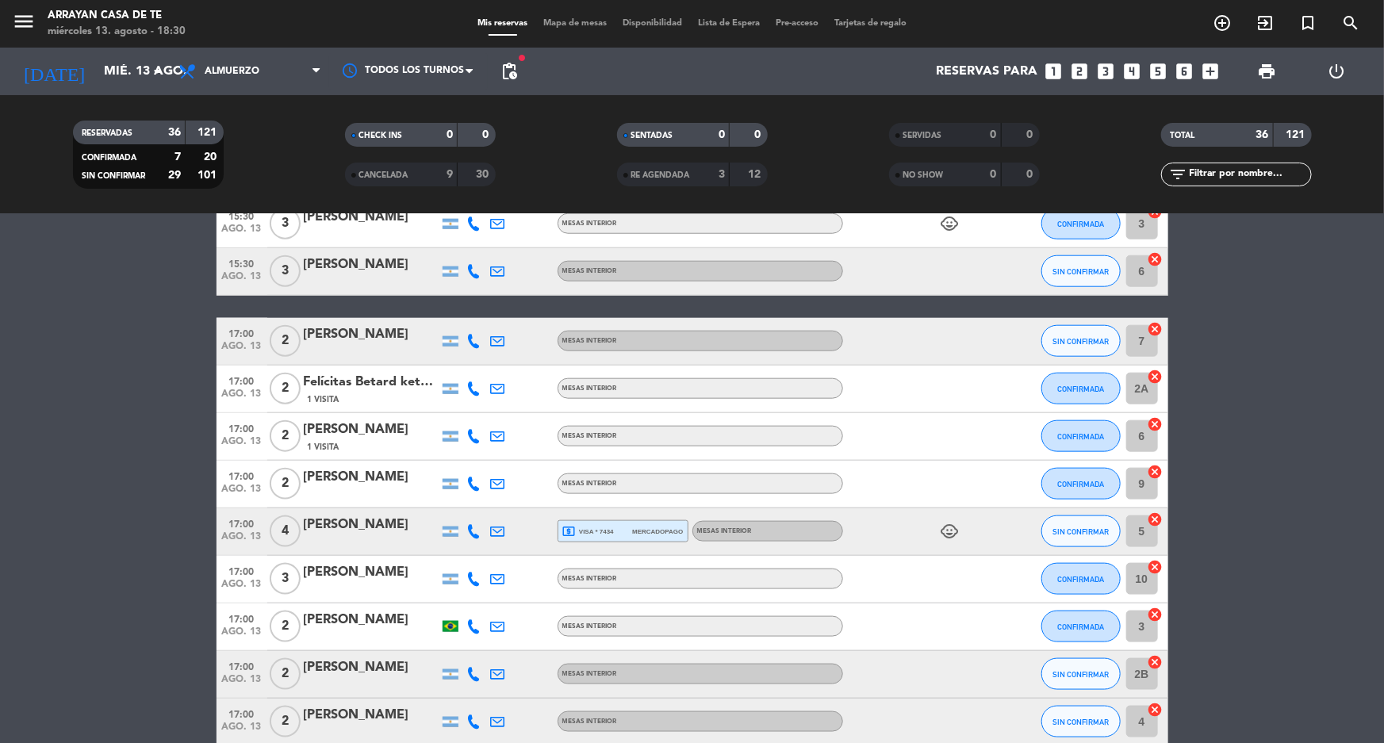
type input "jue. 14 ago."
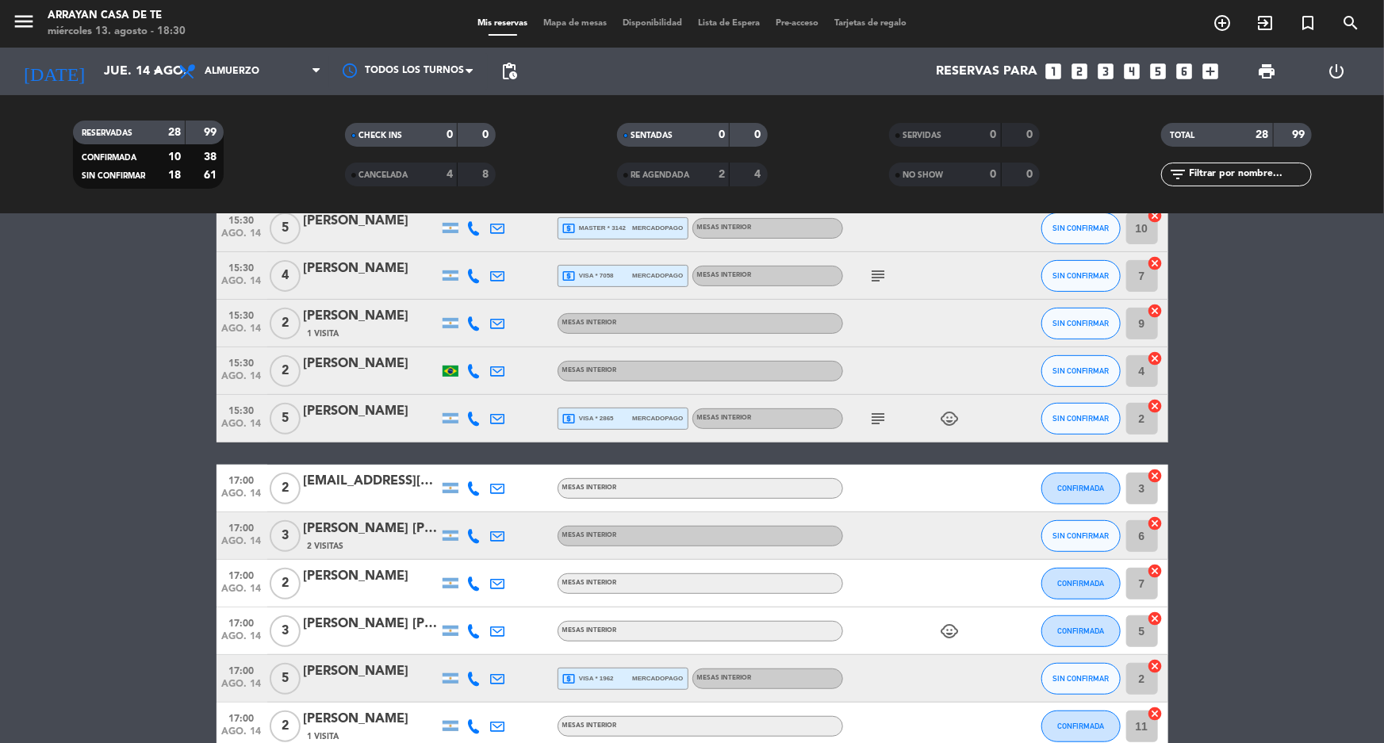
scroll to position [0, 0]
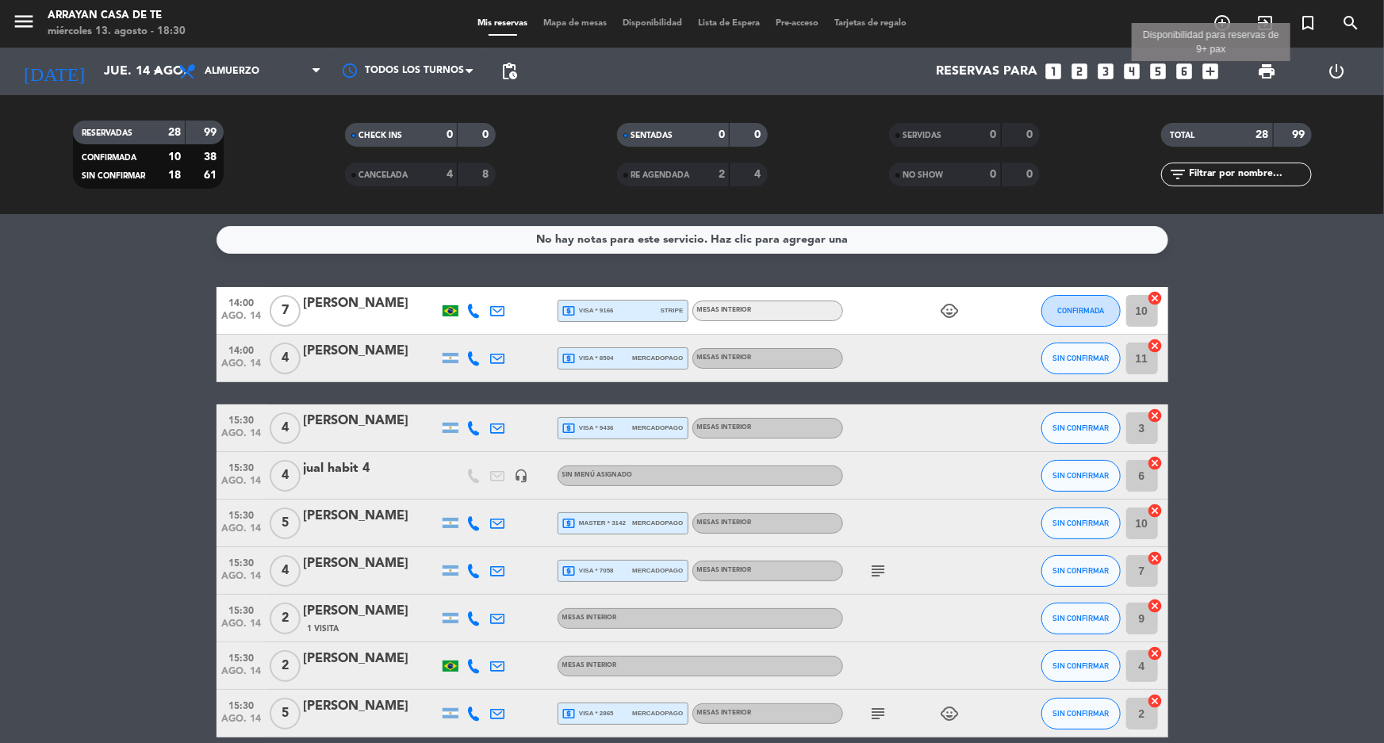
click at [1210, 69] on icon "add_box" at bounding box center [1210, 71] width 21 height 21
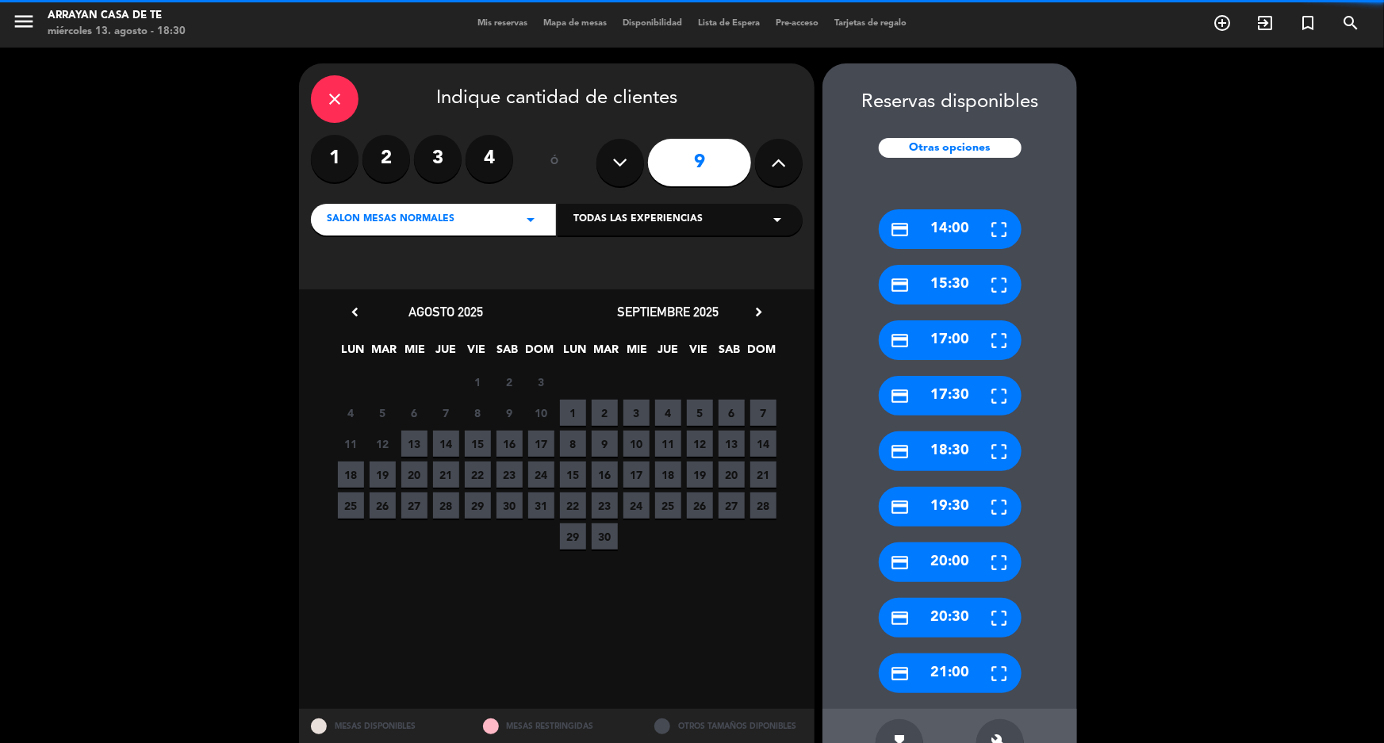
click at [777, 167] on icon at bounding box center [779, 163] width 15 height 24
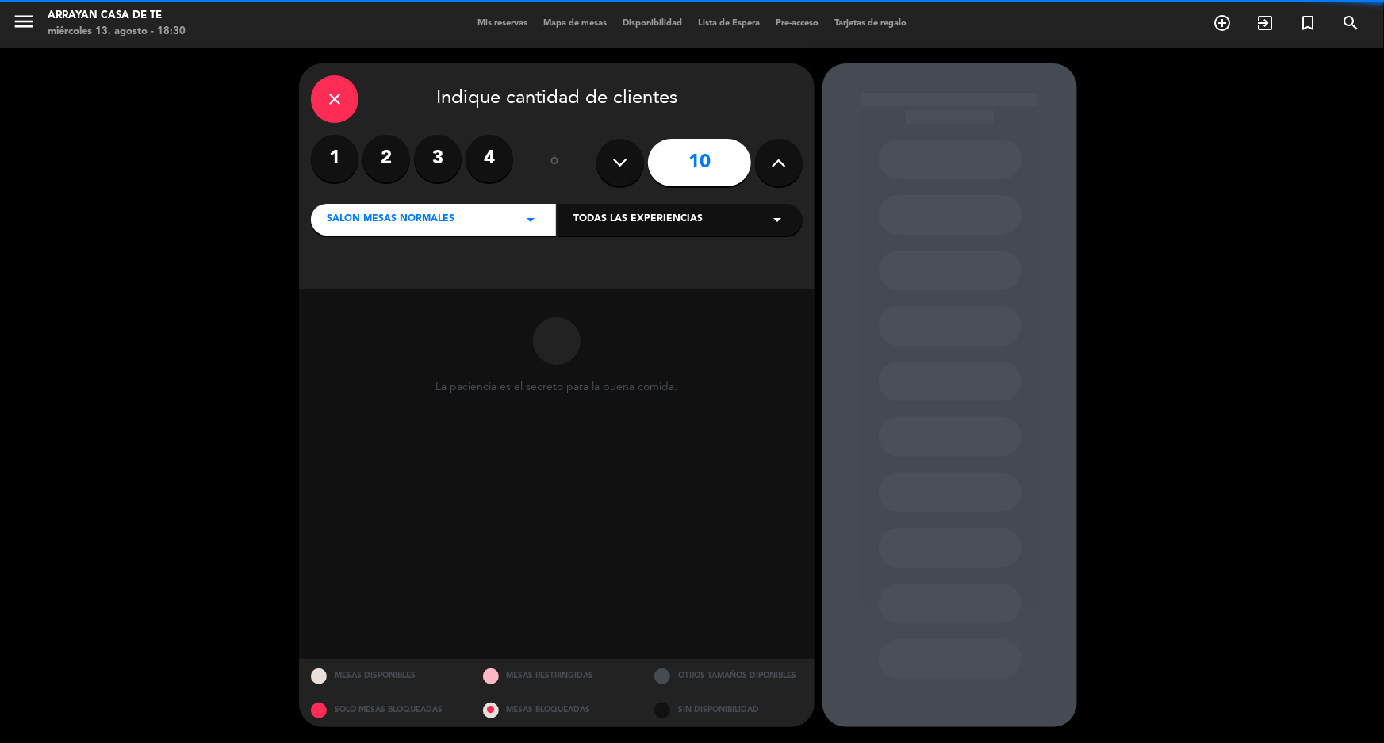
click at [777, 167] on icon at bounding box center [779, 163] width 15 height 24
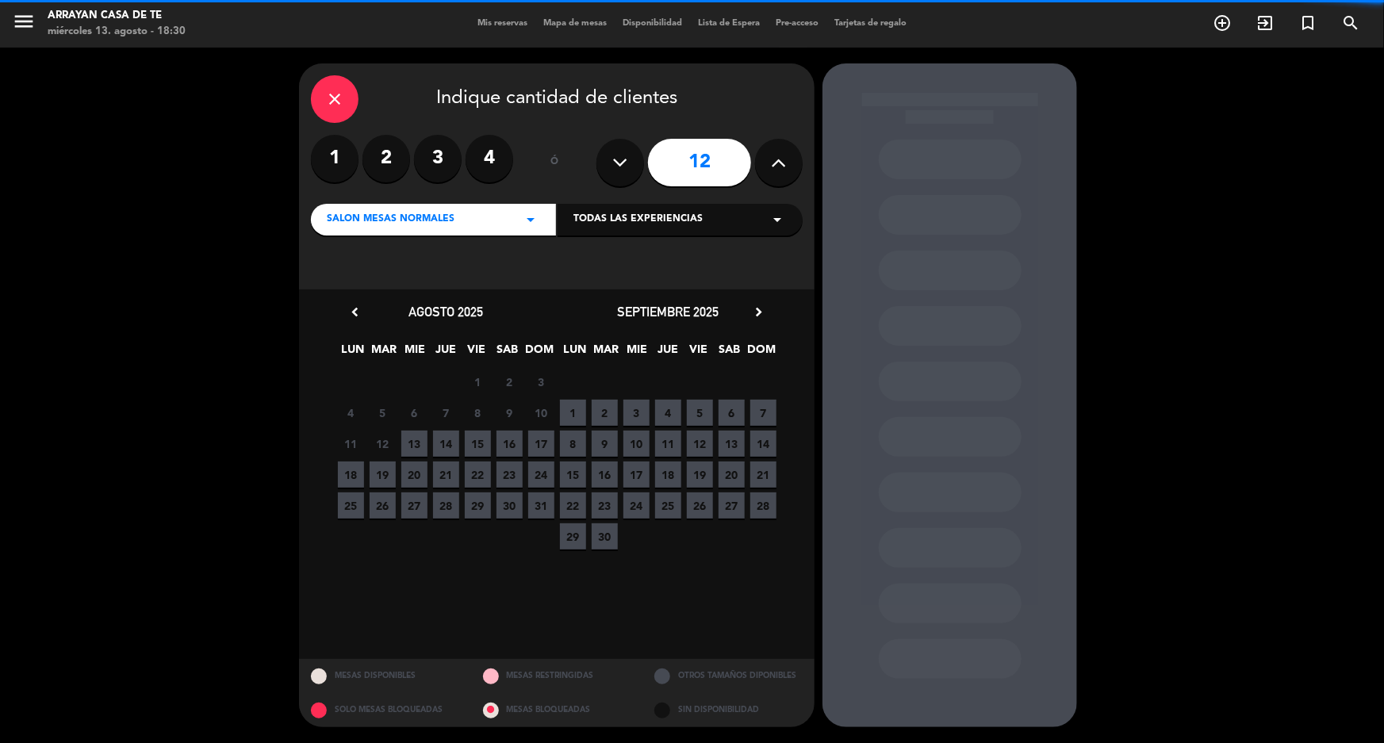
click at [777, 167] on icon at bounding box center [779, 163] width 15 height 24
type input "13"
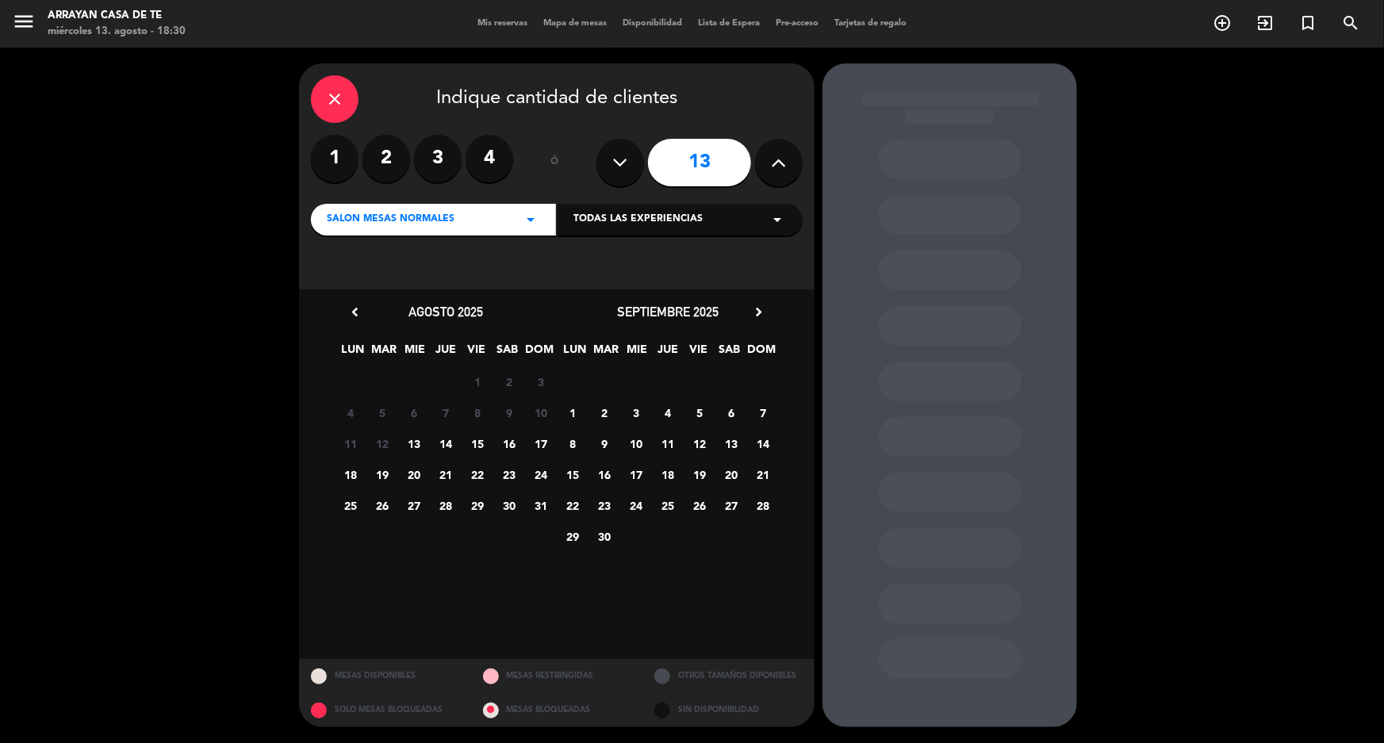
click at [448, 444] on span "14" at bounding box center [446, 444] width 26 height 26
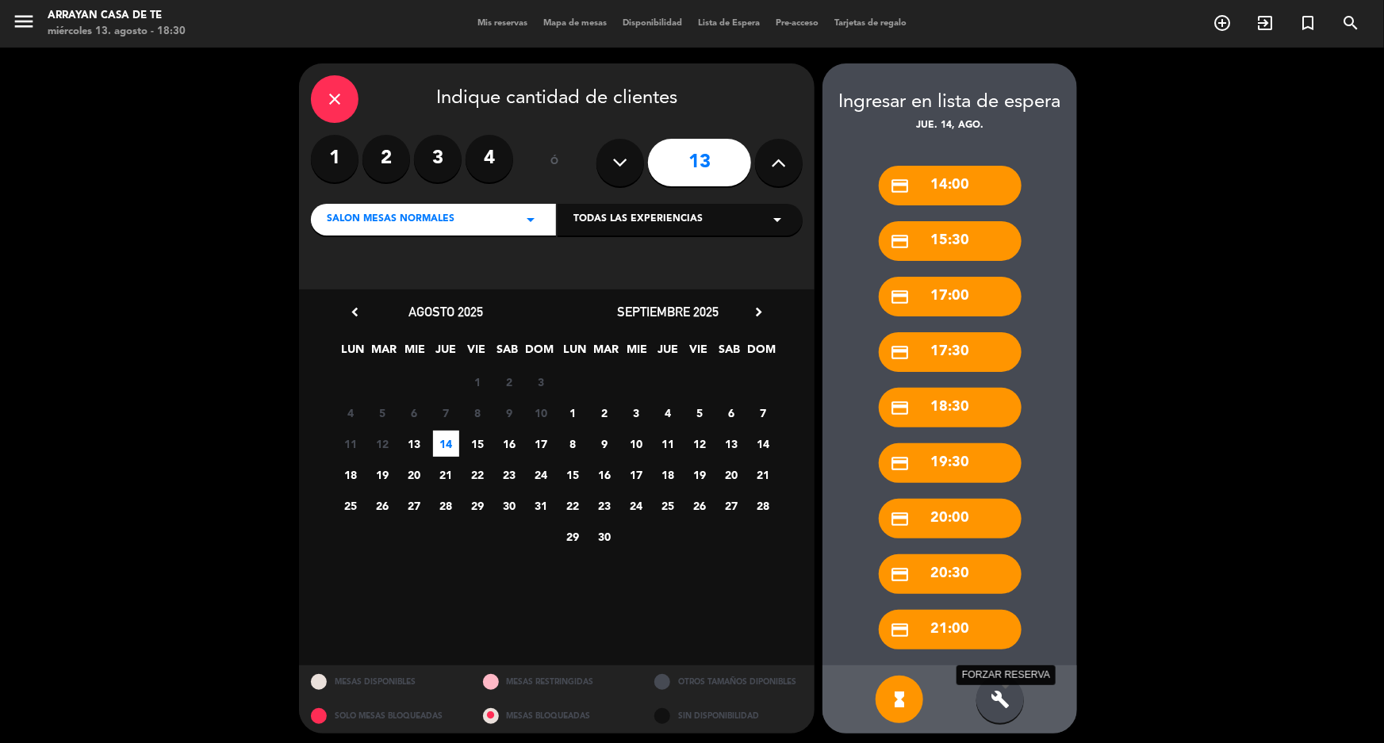
click at [1001, 707] on icon "build" at bounding box center [1000, 699] width 19 height 19
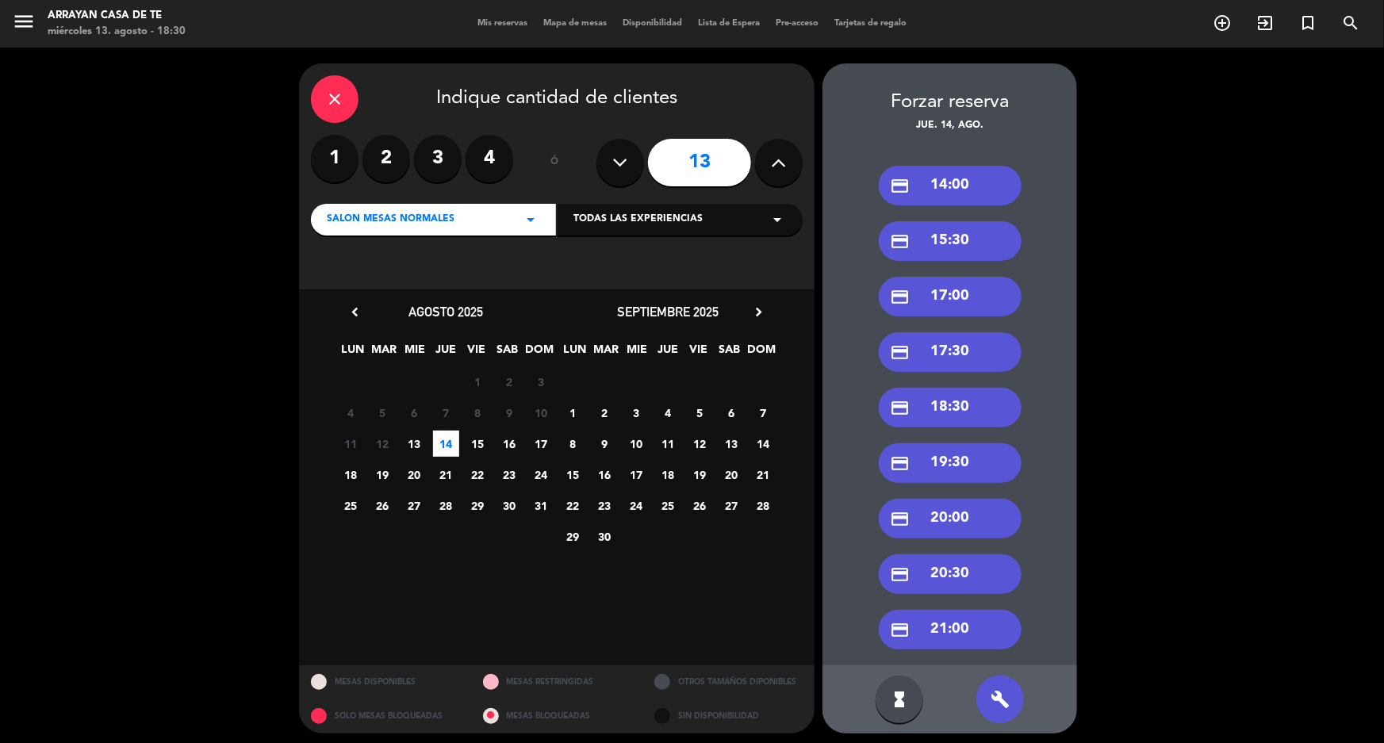
click at [942, 184] on div "credit_card 14:00" at bounding box center [950, 186] width 143 height 40
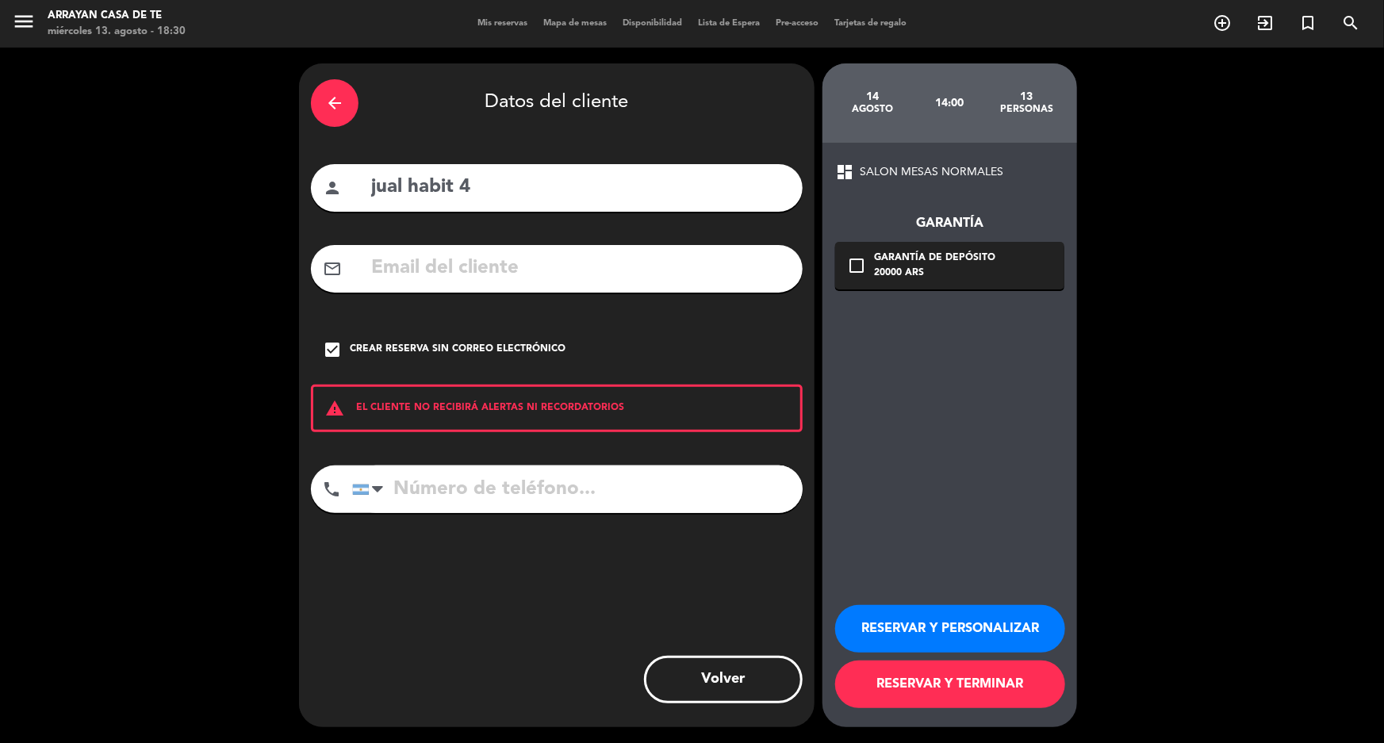
drag, startPoint x: 522, startPoint y: 175, endPoint x: 261, endPoint y: 194, distance: 261.7
click at [261, 194] on div "arrow_back Datos del cliente person jual habit 4 mail_outline check_box Crear r…" at bounding box center [692, 396] width 1384 height 696
type input "FANPRESS"
click at [971, 698] on button "RESERVAR Y TERMINAR" at bounding box center [950, 685] width 230 height 48
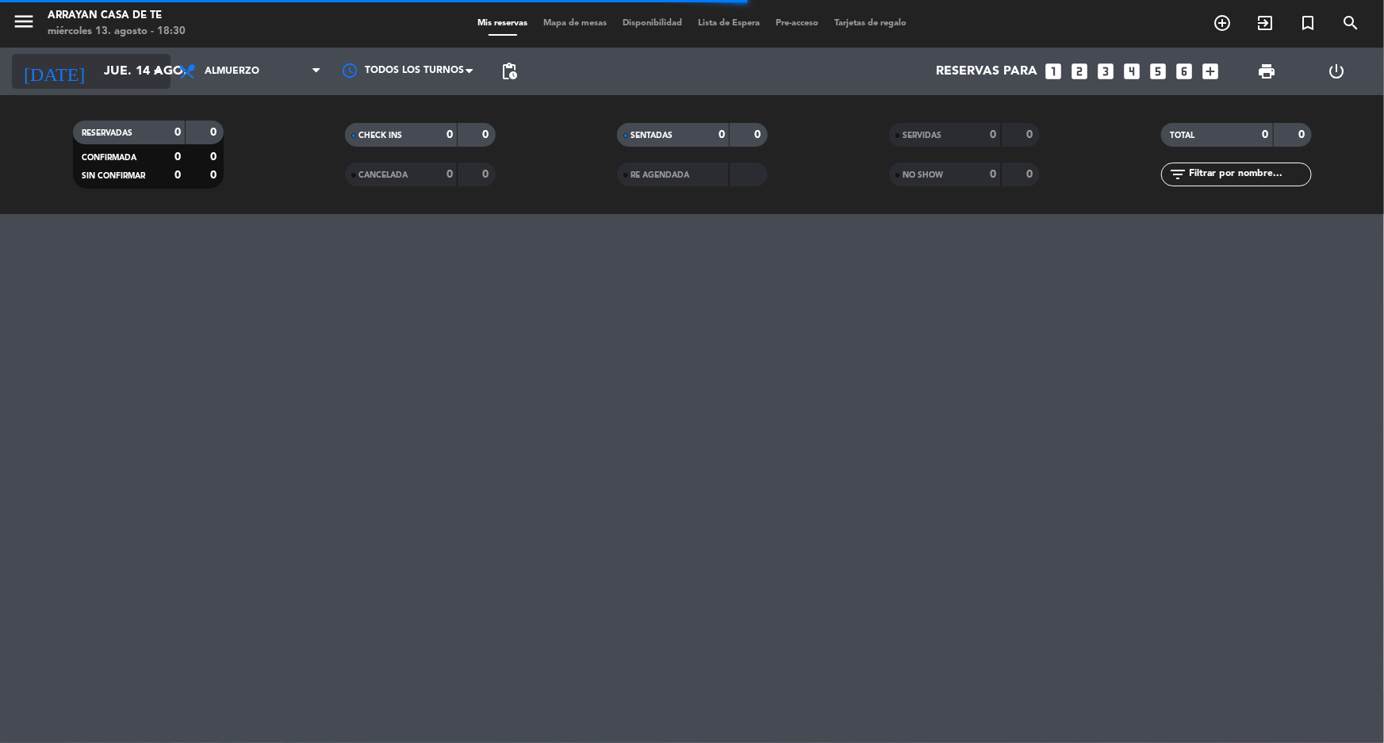
click at [139, 71] on input "jue. 14 ago." at bounding box center [179, 71] width 167 height 31
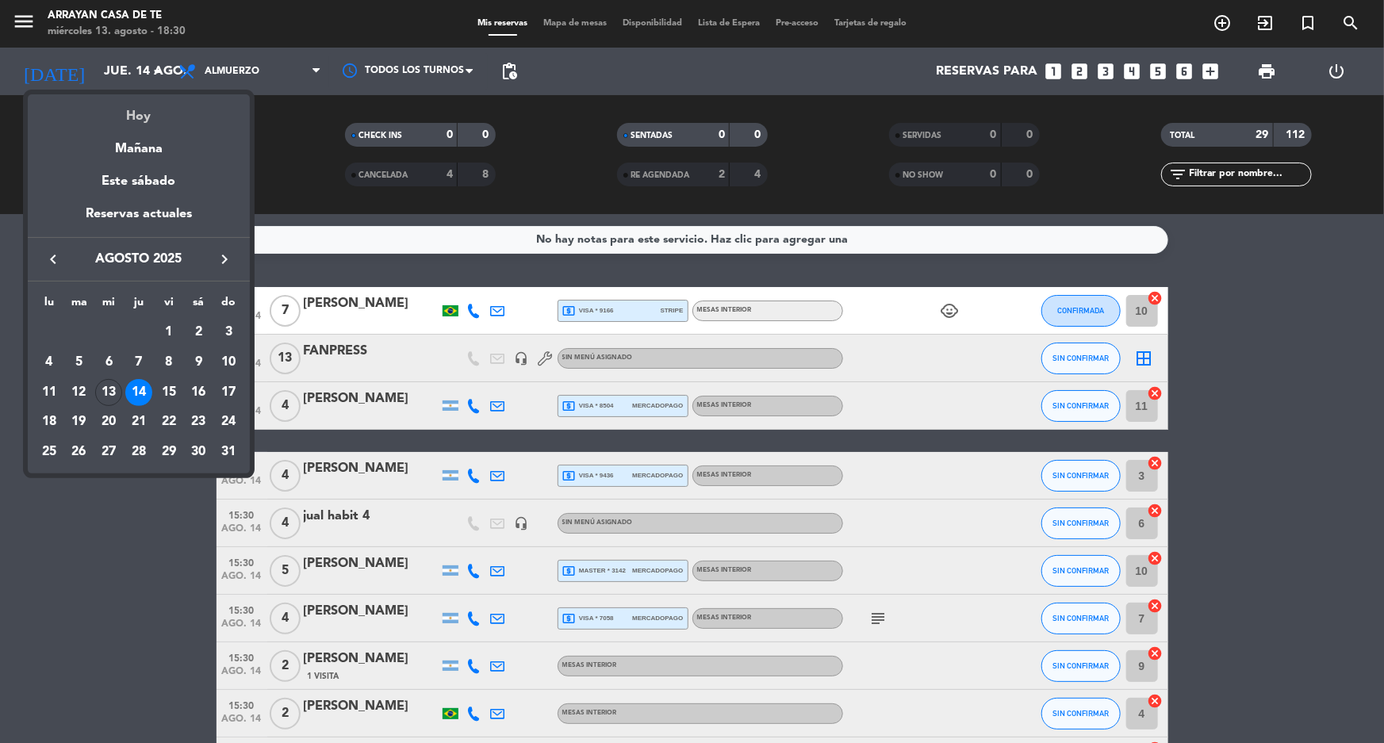
click at [143, 115] on div "Hoy" at bounding box center [139, 110] width 222 height 33
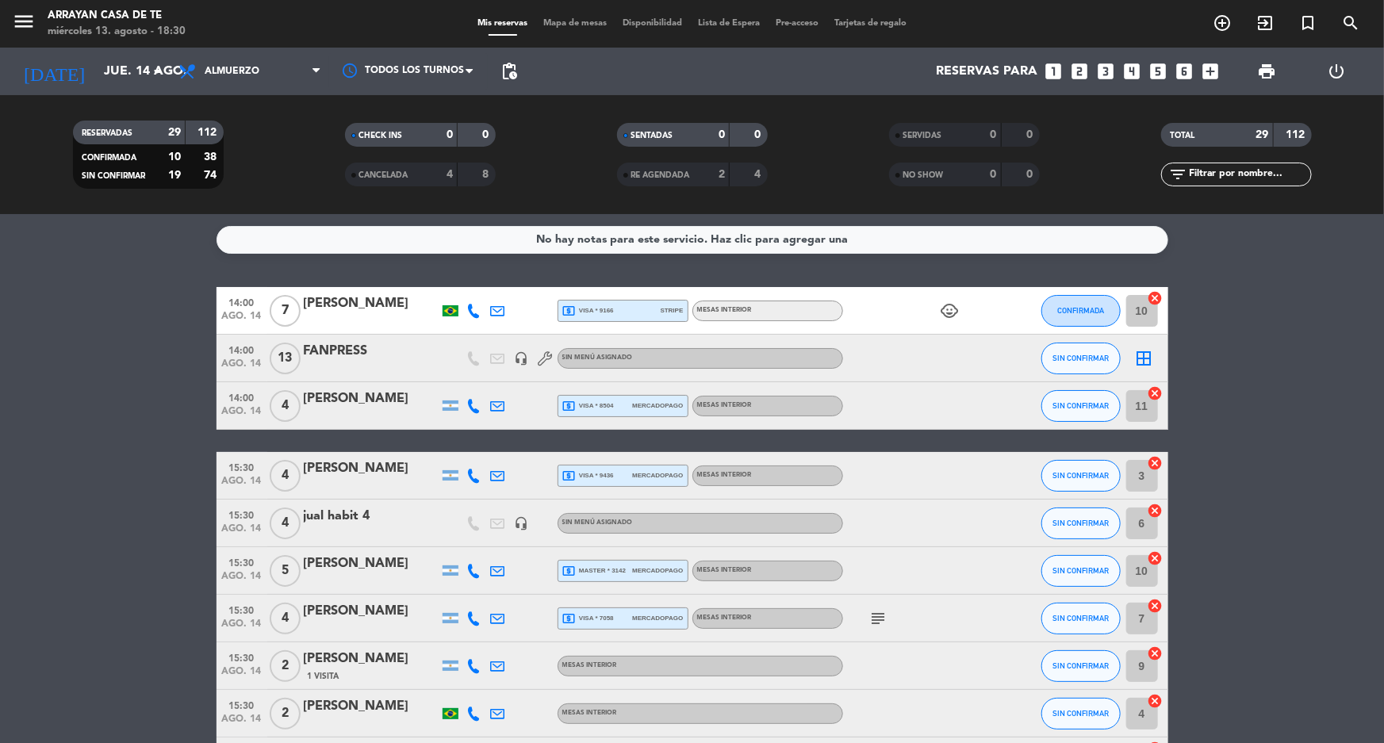
type input "mié. 13 ago."
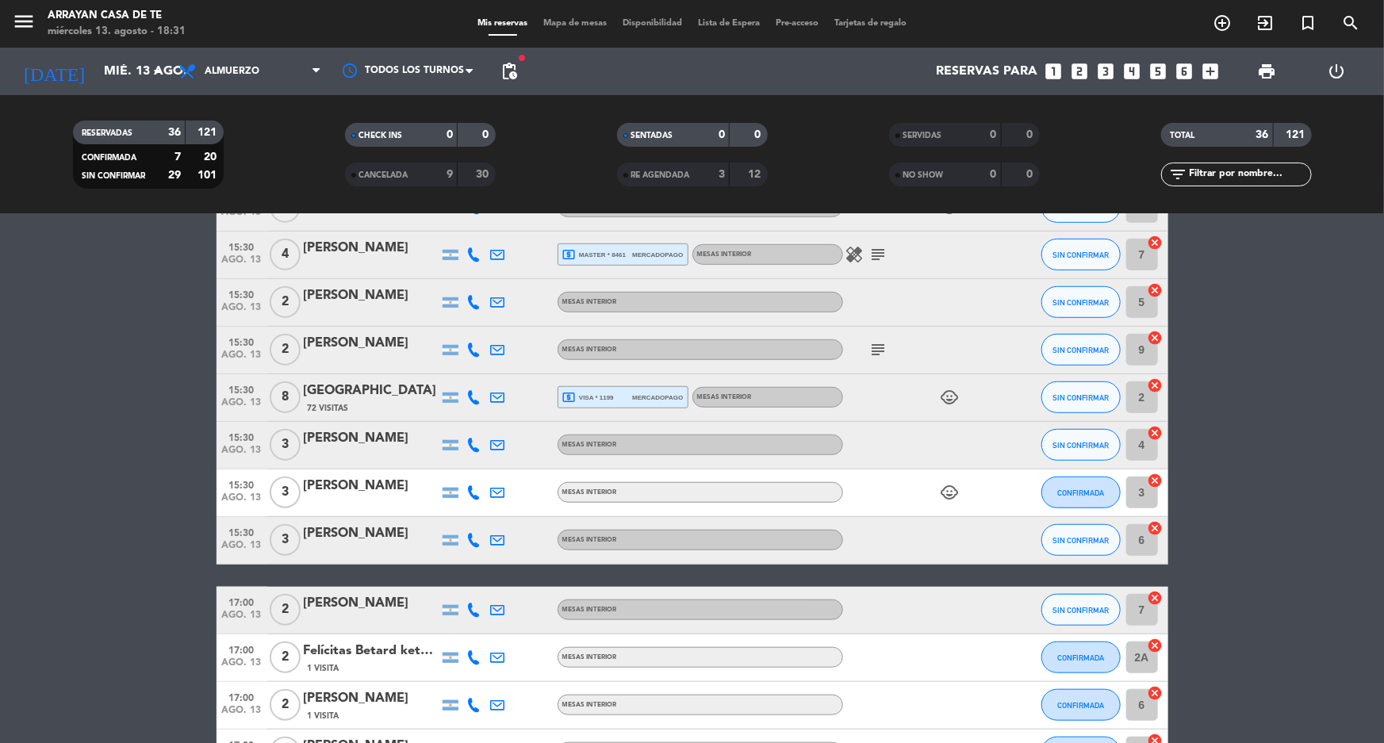
scroll to position [577, 0]
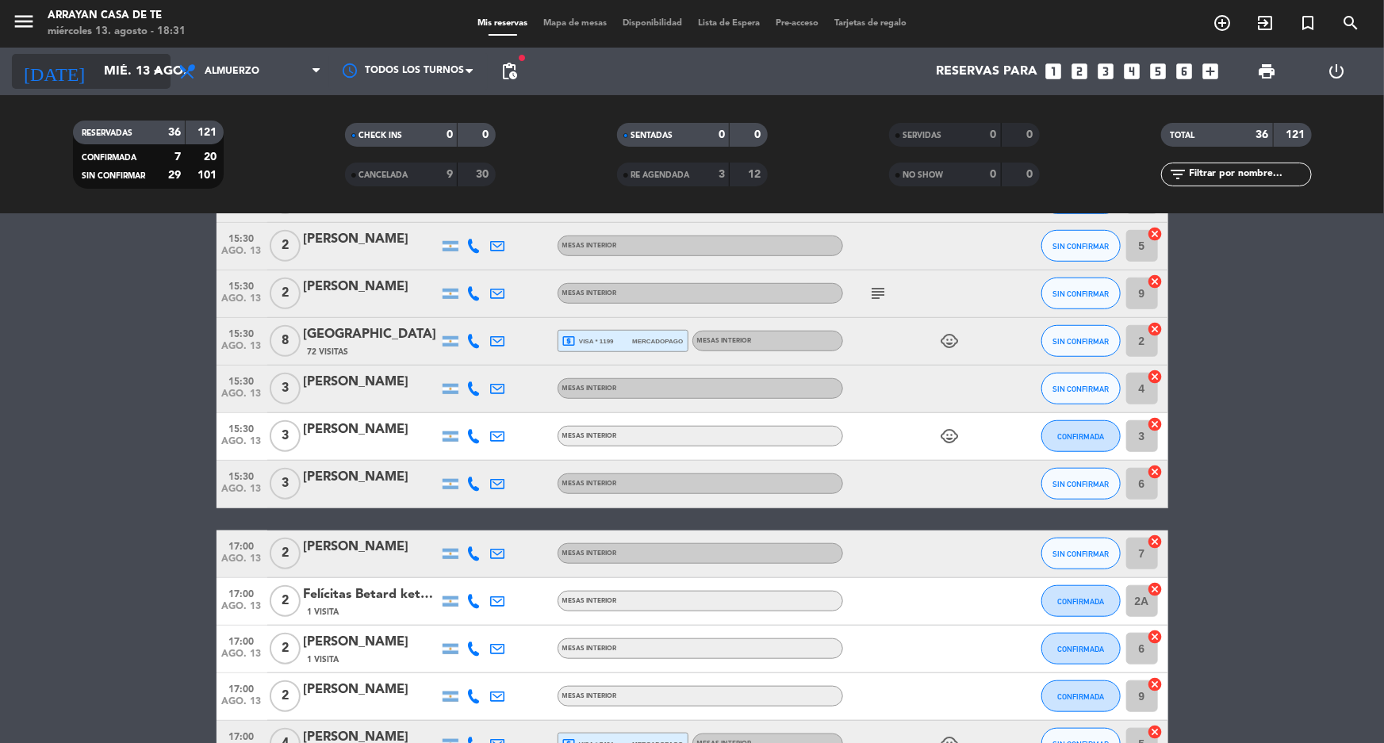
click at [131, 80] on div "[DATE] mié. 13 ago. arrow_drop_down" at bounding box center [91, 71] width 159 height 35
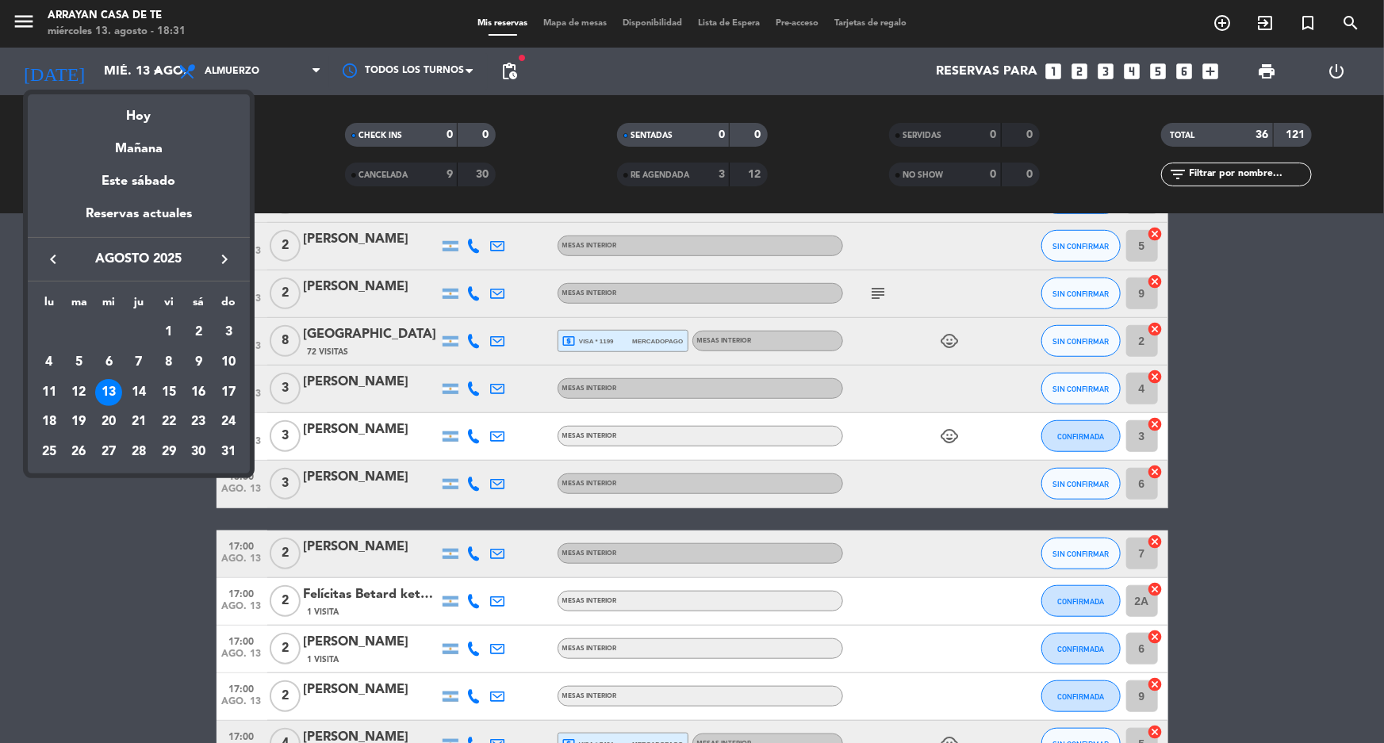
click at [293, 163] on div at bounding box center [692, 371] width 1384 height 743
